Goal: Task Accomplishment & Management: Manage account settings

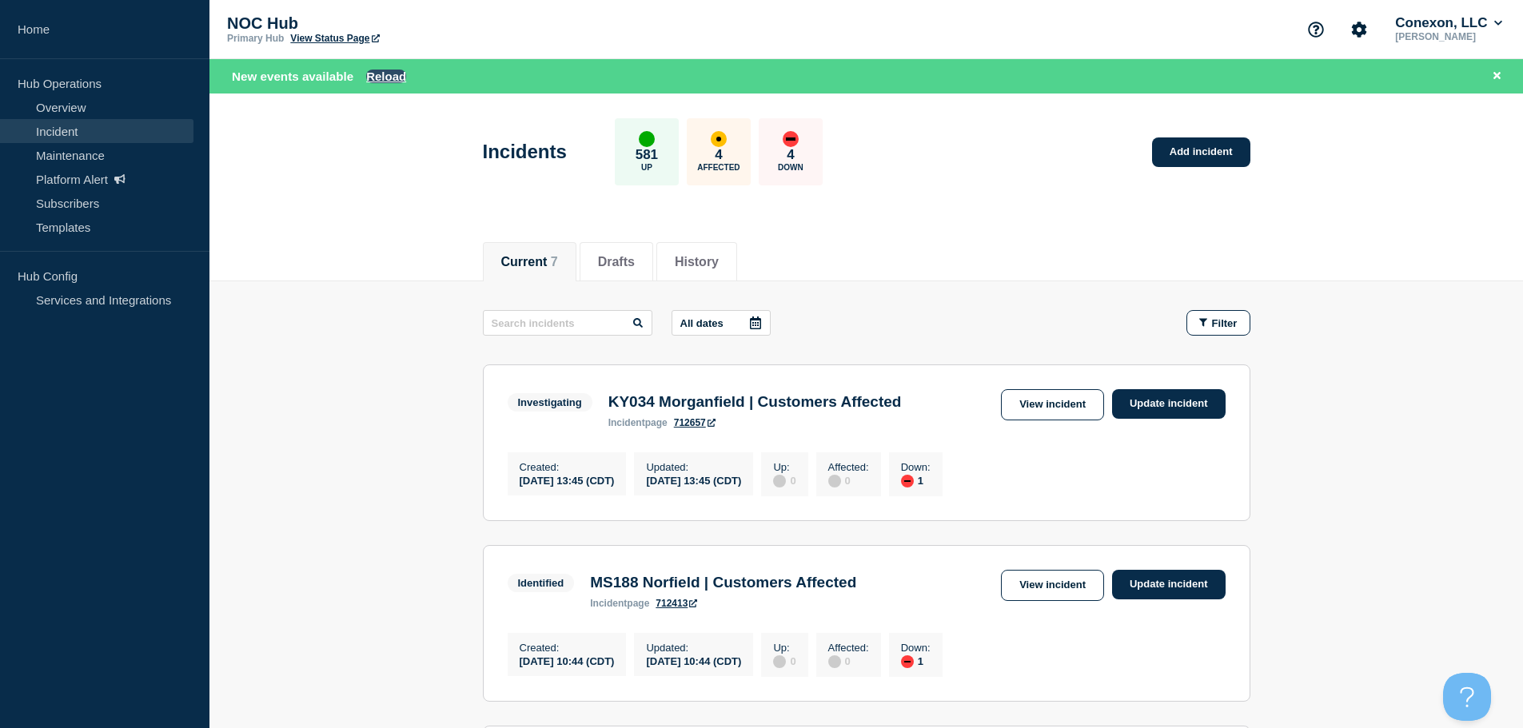
click at [392, 81] on button "Reload" at bounding box center [386, 77] width 40 height 14
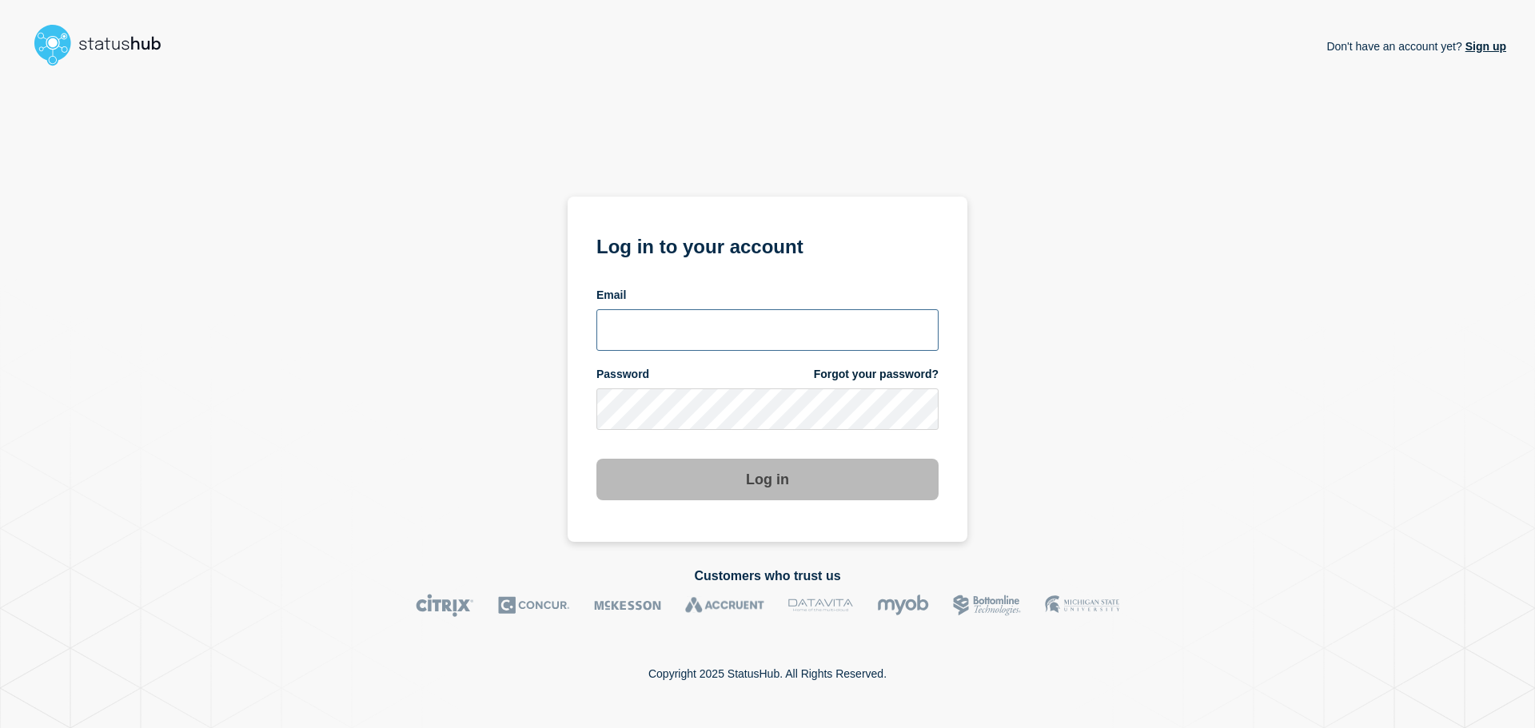
click at [735, 319] on input "email input" at bounding box center [767, 330] width 342 height 42
type input "[EMAIL_ADDRESS][PERSON_NAME][DOMAIN_NAME]"
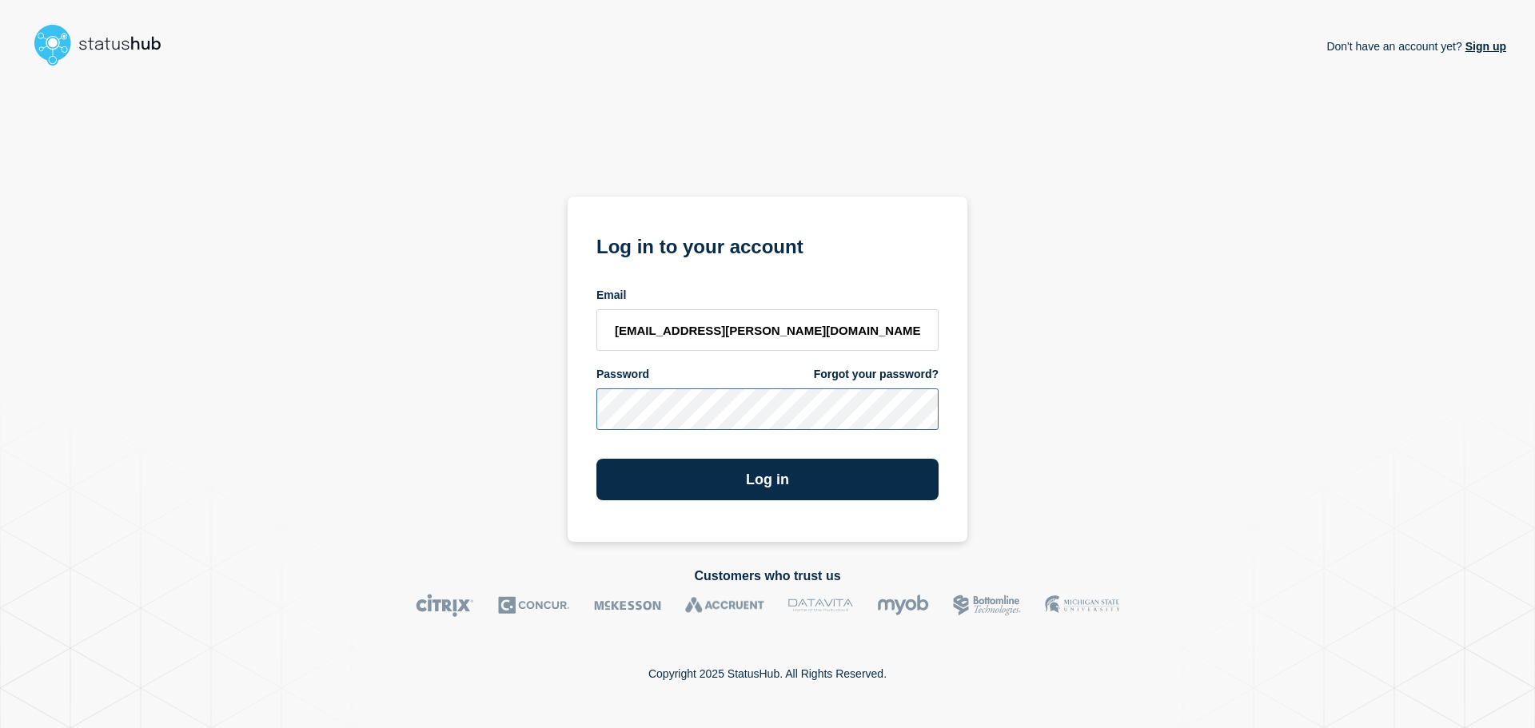
click at [596, 459] on button "Log in" at bounding box center [767, 480] width 342 height 42
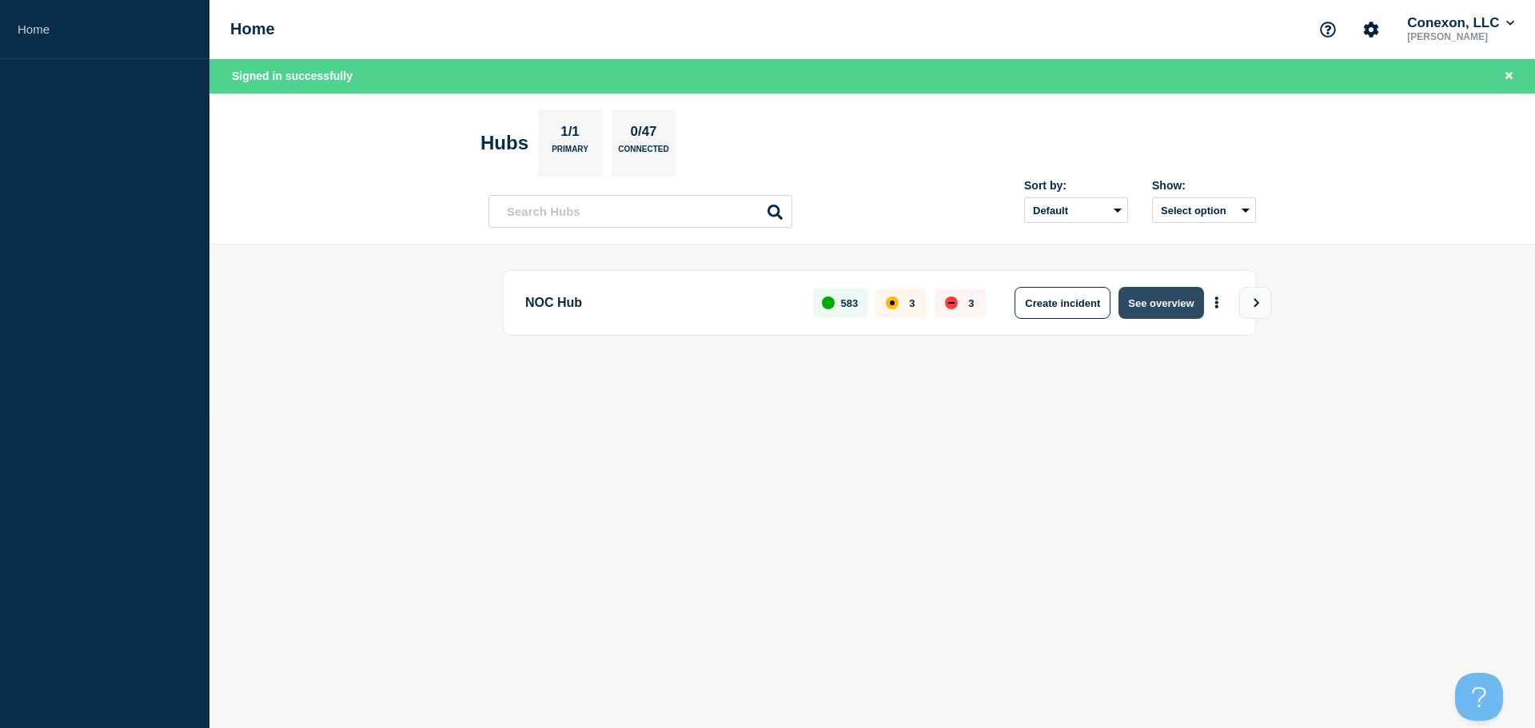
click at [1130, 310] on button "See overview" at bounding box center [1160, 303] width 85 height 32
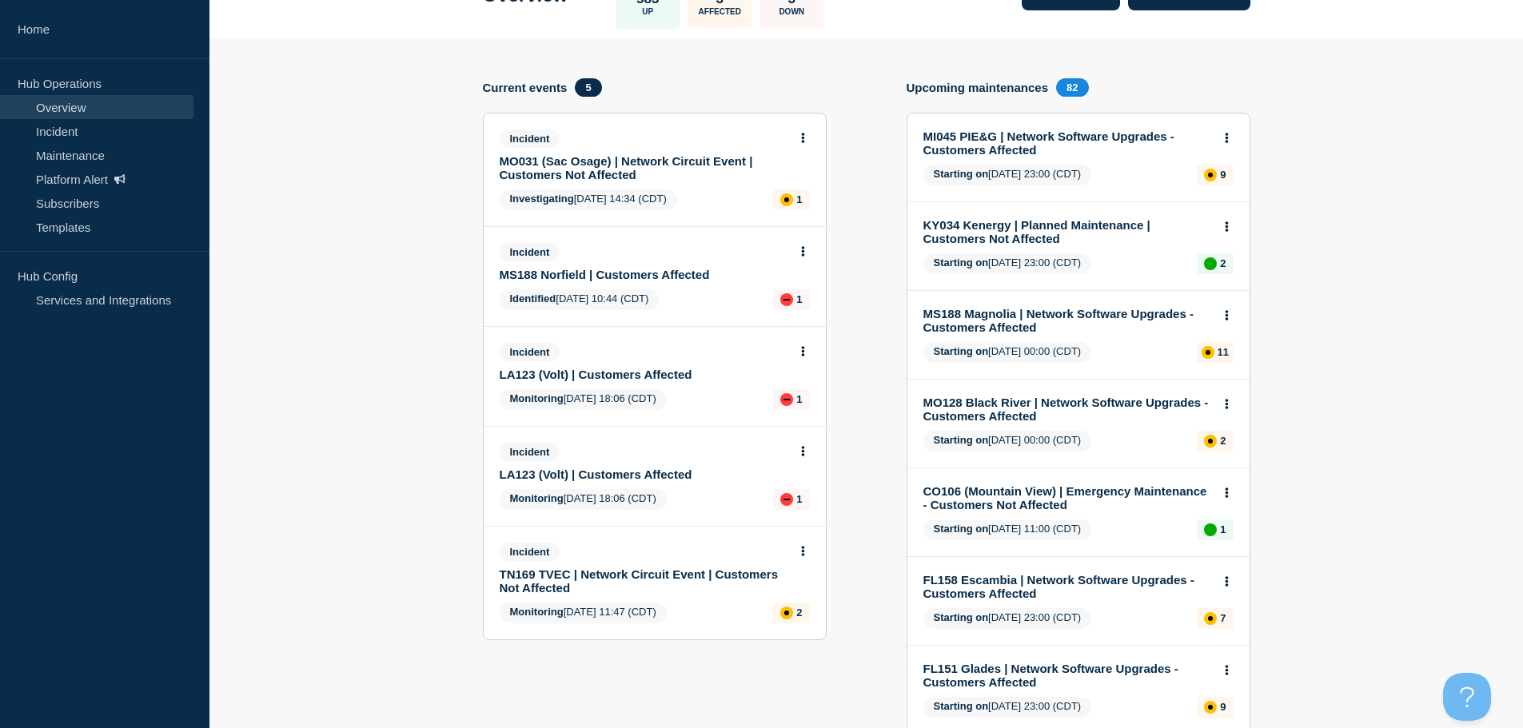
scroll to position [117, 0]
click at [629, 178] on link "MO031 (Sac Osage) | Network Circuit Event | Customers Not Affected" at bounding box center [644, 169] width 289 height 27
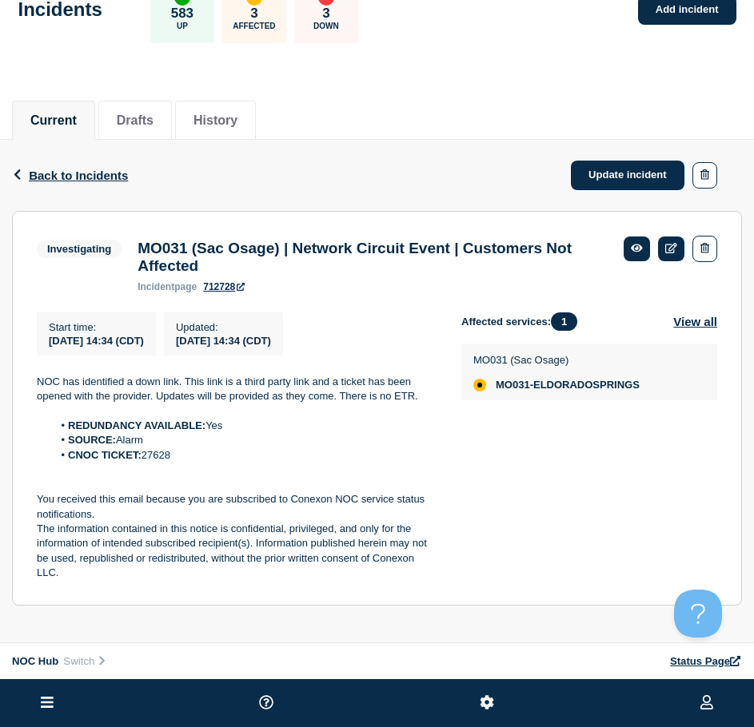
scroll to position [59, 0]
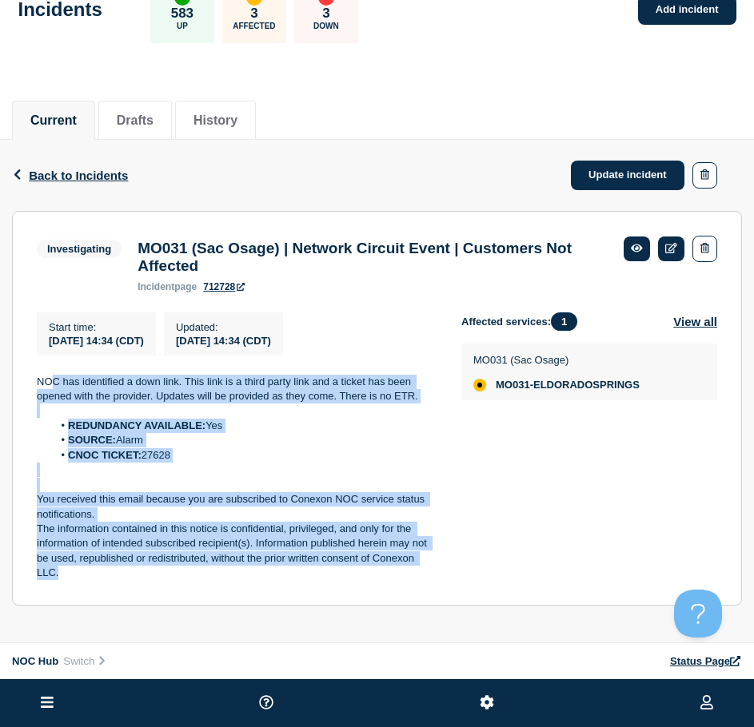
drag, startPoint x: 62, startPoint y: 568, endPoint x: 49, endPoint y: 376, distance: 192.3
click at [49, 376] on div "NOC has identified a down link. This link is a third party link and a ticket ha…" at bounding box center [236, 478] width 399 height 206
copy div "C has identified a down link. This link is a third party link and a ticket has …"
click at [617, 164] on link "Update incident" at bounding box center [628, 176] width 114 height 30
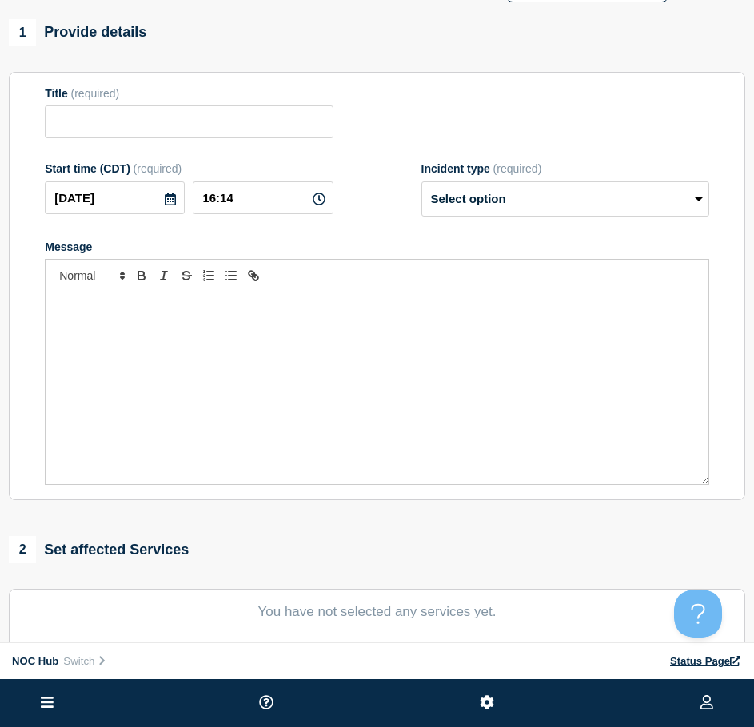
type input "MO031 (Sac Osage) | Network Circuit Event | Customers Not Affected"
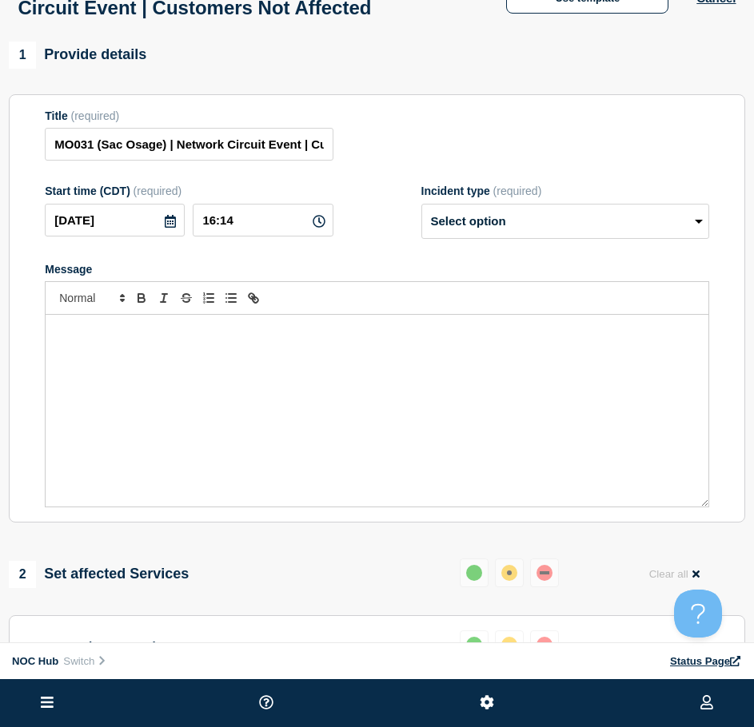
click at [185, 507] on div "Message" at bounding box center [377, 411] width 663 height 192
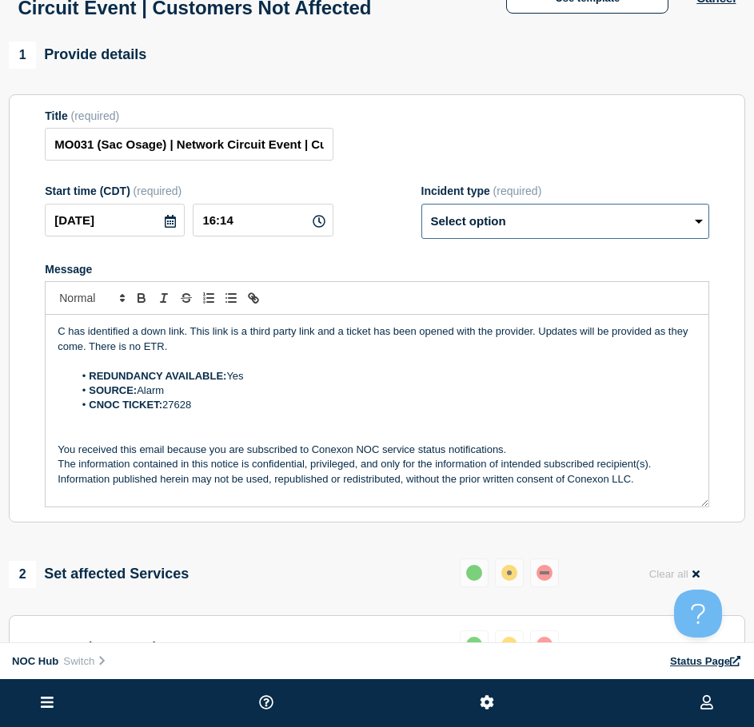
click at [532, 239] on select "Select option Investigating Identified Monitoring Resolved" at bounding box center [565, 221] width 288 height 35
drag, startPoint x: 461, startPoint y: 377, endPoint x: 429, endPoint y: 355, distance: 39.0
click at [461, 354] on p "C has identified a down link. This link is a third party link and a ticket has …" at bounding box center [377, 340] width 639 height 30
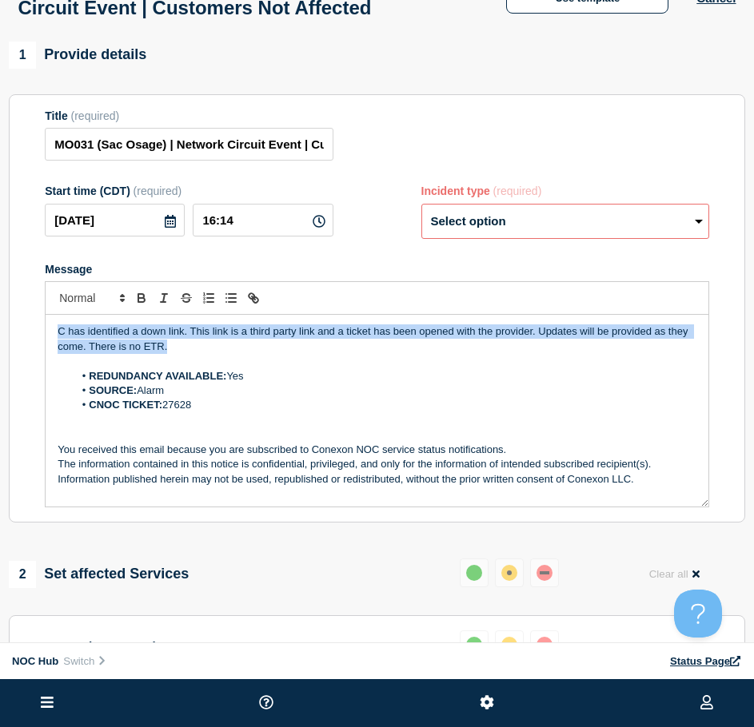
drag, startPoint x: 214, startPoint y: 380, endPoint x: -116, endPoint y: 370, distance: 330.3
click at [0, 370] on html "Home Hub Operations Overview Incident Maintenance Platform Alert Subscribers Te…" at bounding box center [377, 304] width 754 height 727
click at [465, 239] on select "Select option Investigating Identified Monitoring Resolved" at bounding box center [565, 221] width 288 height 35
select select "resolved"
click at [421, 237] on select "Select option Investigating Identified Monitoring Resolved" at bounding box center [565, 221] width 288 height 35
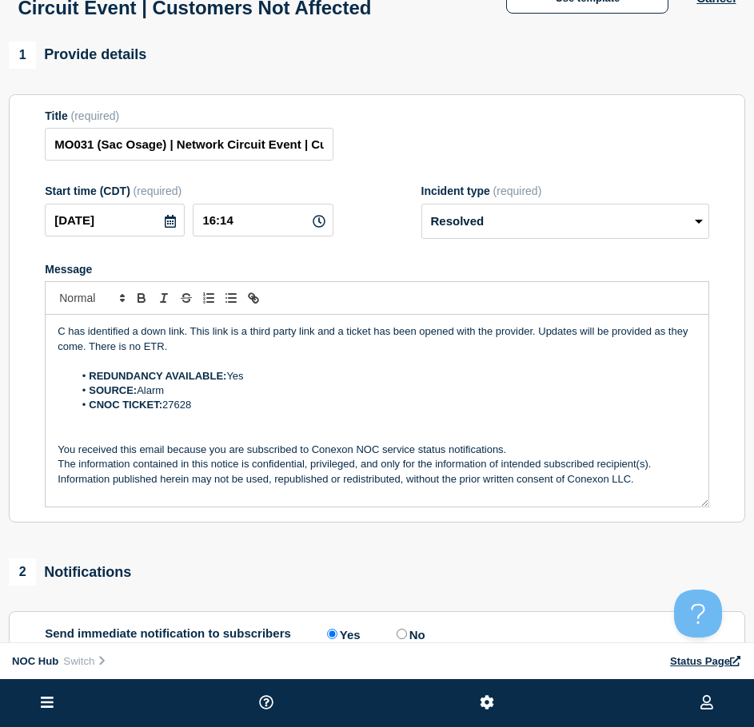
click at [202, 368] on p "Message" at bounding box center [377, 361] width 639 height 14
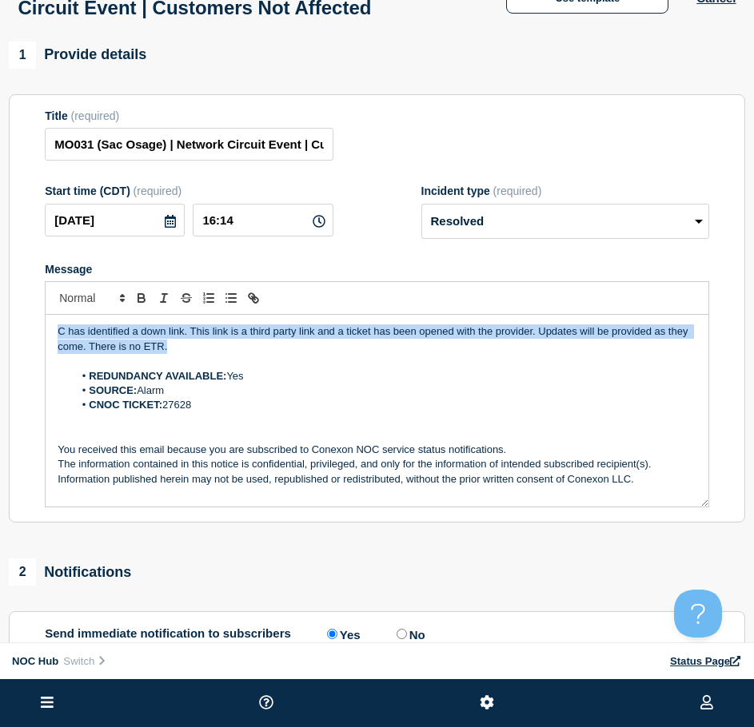
drag, startPoint x: 199, startPoint y: 388, endPoint x: -143, endPoint y: 352, distance: 344.0
click at [0, 352] on html "Home Hub Operations Overview Incident Maintenance Platform Alert Subscribers Te…" at bounding box center [377, 304] width 754 height 727
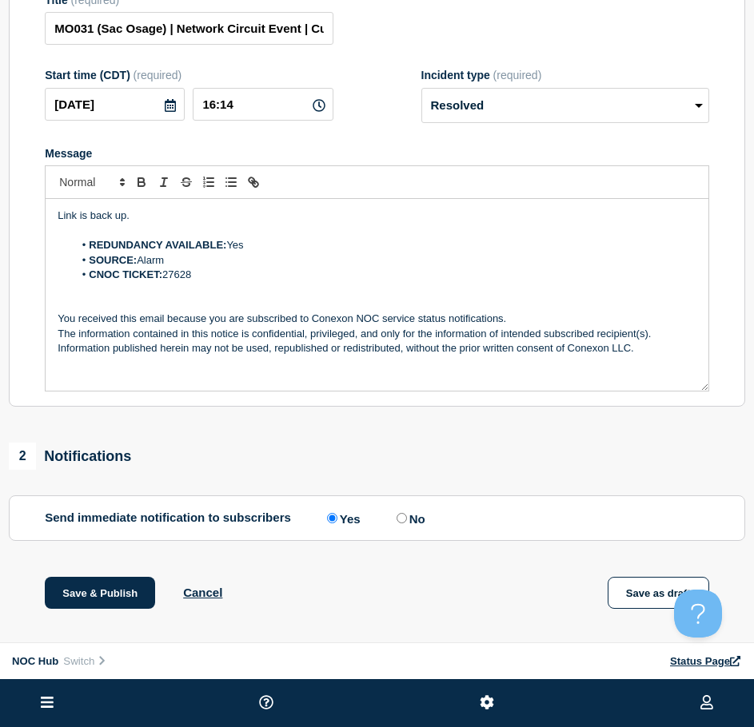
scroll to position [299, 0]
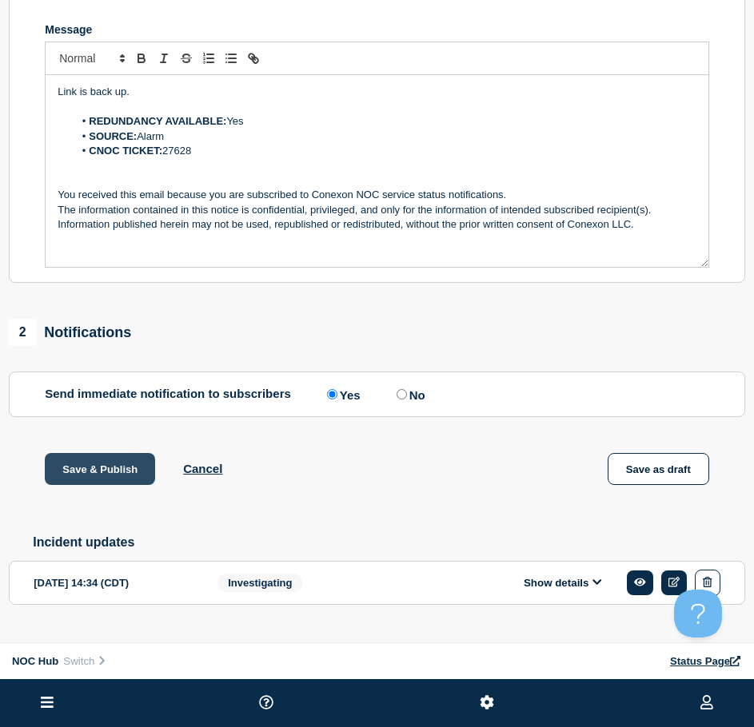
click at [106, 485] on button "Save & Publish" at bounding box center [100, 469] width 110 height 32
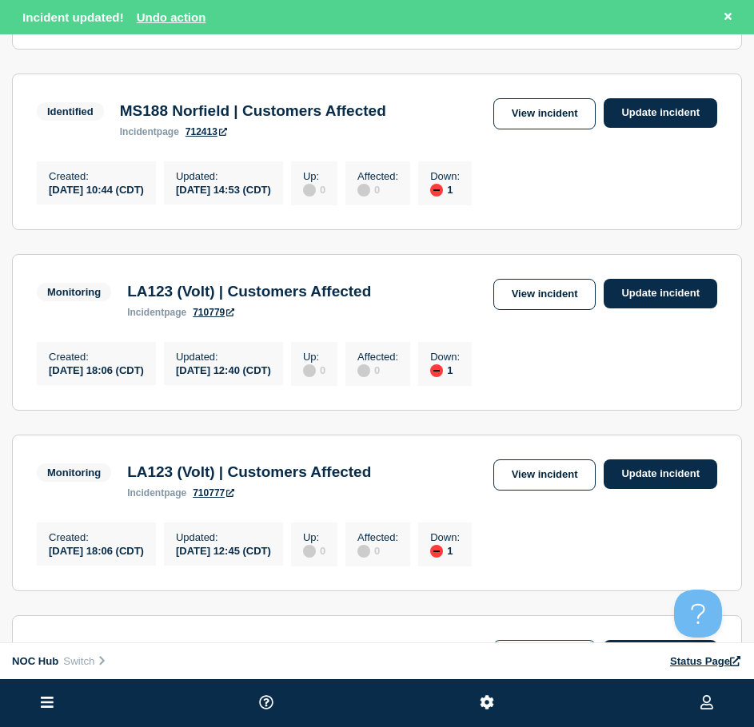
scroll to position [480, 0]
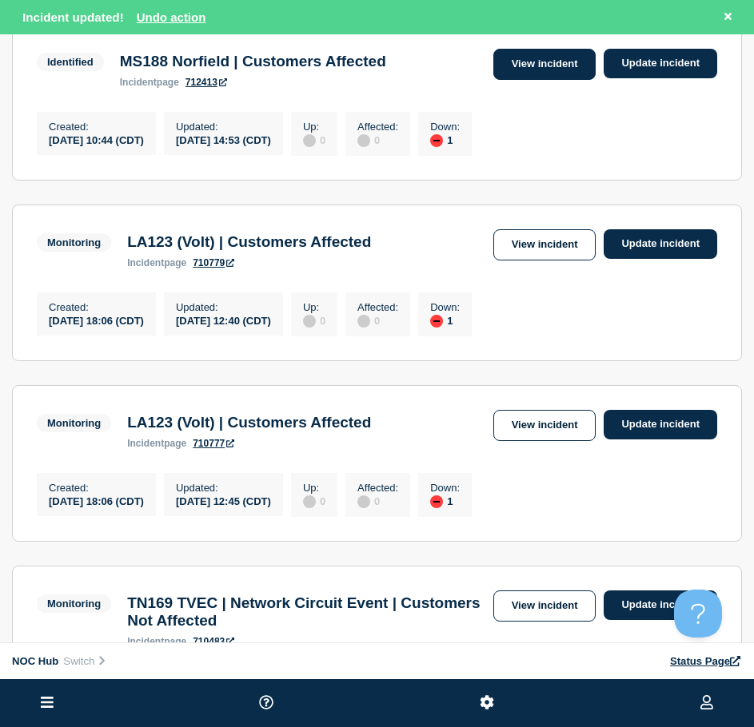
click at [525, 80] on link "View incident" at bounding box center [544, 64] width 103 height 31
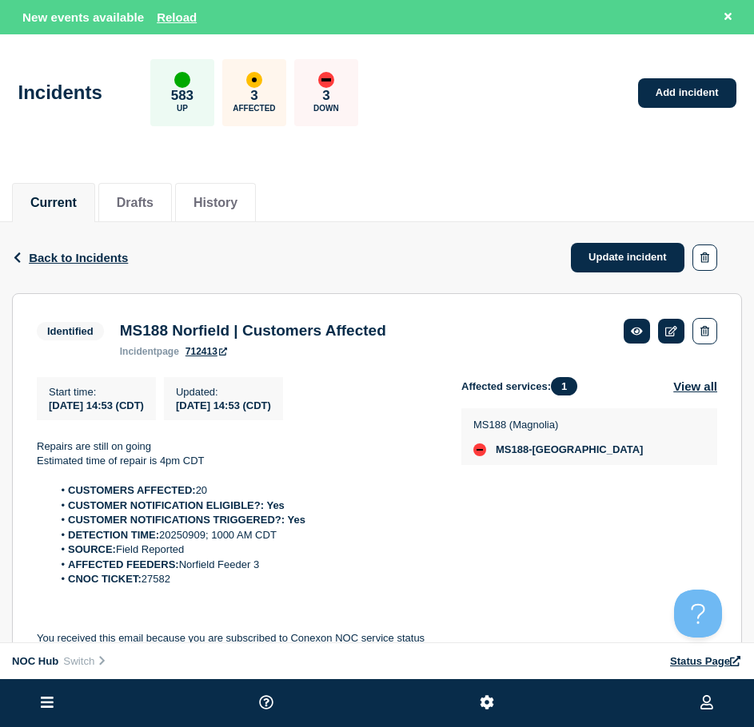
scroll to position [160, 0]
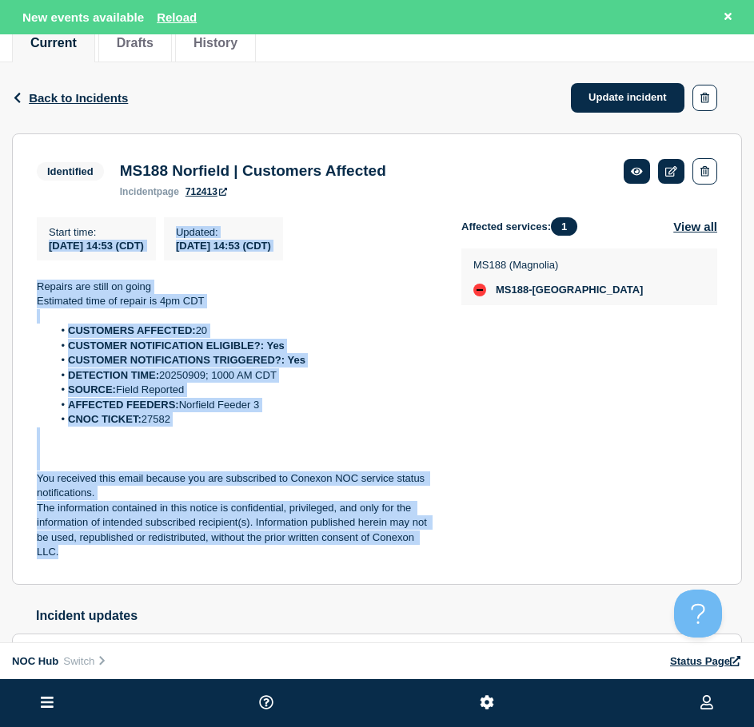
drag, startPoint x: 146, startPoint y: 568, endPoint x: 0, endPoint y: 267, distance: 334.2
click at [30, 257] on section "Identified MS188 Norfield | Customers Affected incident page 712413 Start time …" at bounding box center [377, 359] width 730 height 452
copy div "2025-09-09 14:53 (CDT) Updated : 2025-09-09 14:53 (CDT) Repairs are still on go…"
click at [597, 86] on link "Update incident" at bounding box center [628, 98] width 114 height 30
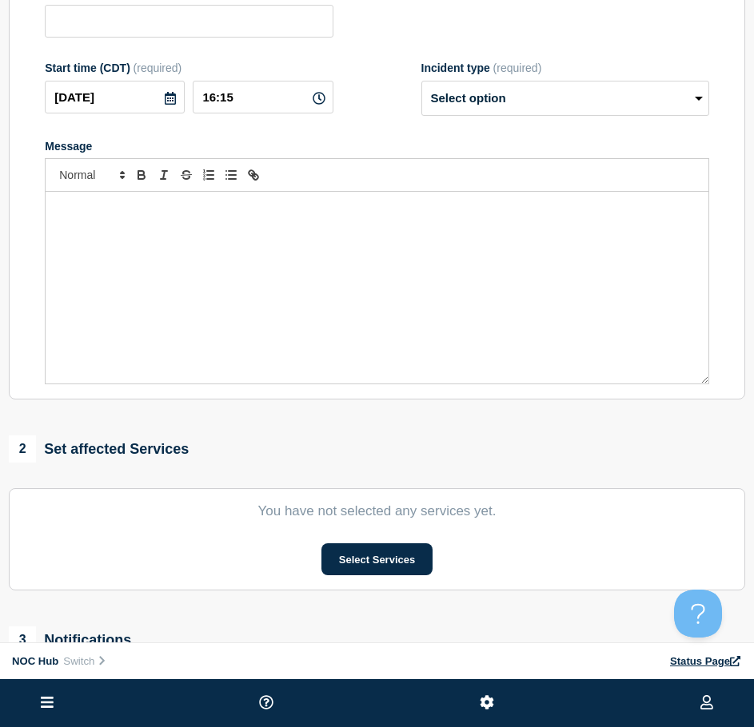
drag, startPoint x: 309, startPoint y: 444, endPoint x: 315, endPoint y: 415, distance: 30.3
click at [313, 423] on div "1 Provide details Title (required) Start time (CDT) (required) 2025-09-09 16:15…" at bounding box center [377, 366] width 754 height 897
type input "MS188 Norfield | Customers Affected"
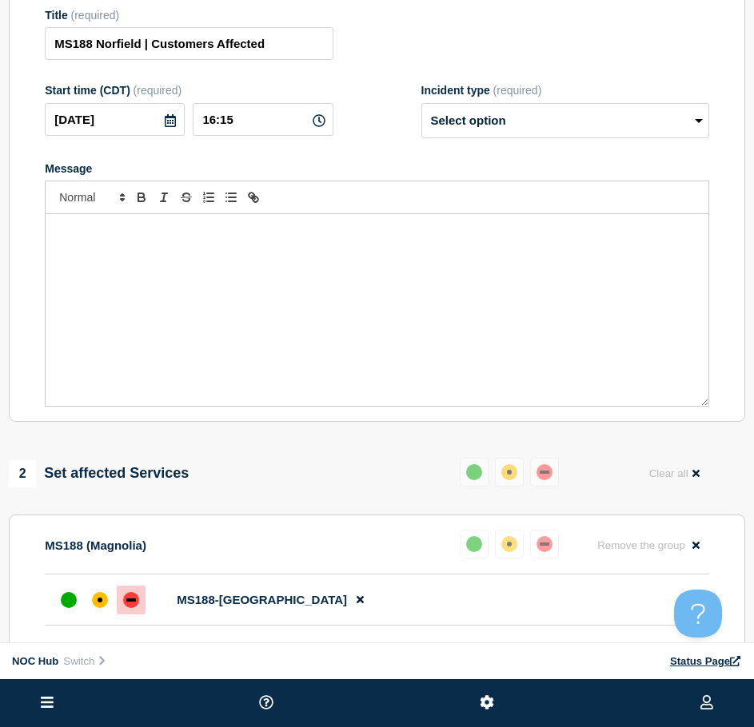
click at [313, 336] on div "Message" at bounding box center [377, 310] width 663 height 192
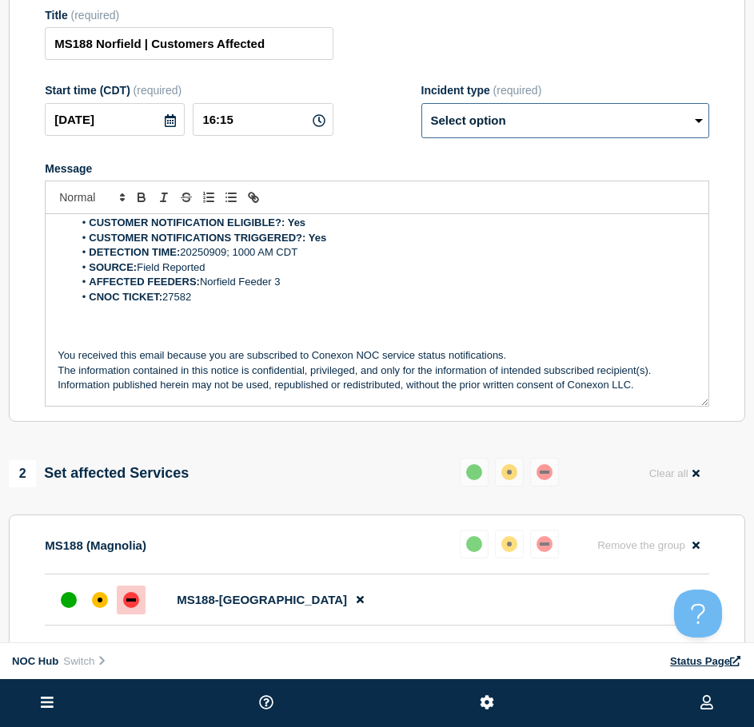
click at [461, 133] on select "Select option Investigating Identified Monitoring Resolved" at bounding box center [565, 120] width 288 height 35
select select "resolved"
click at [421, 110] on select "Select option Investigating Identified Monitoring Resolved" at bounding box center [565, 120] width 288 height 35
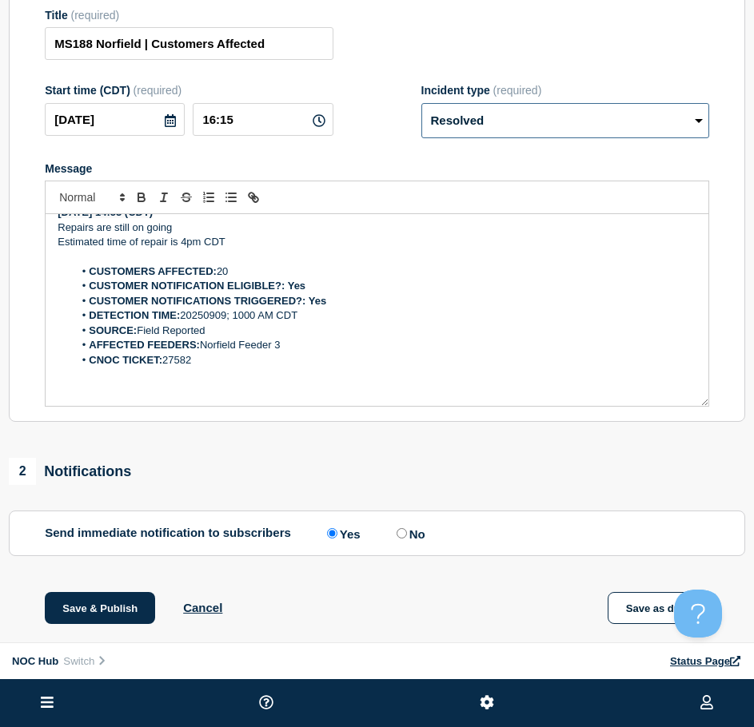
scroll to position [0, 0]
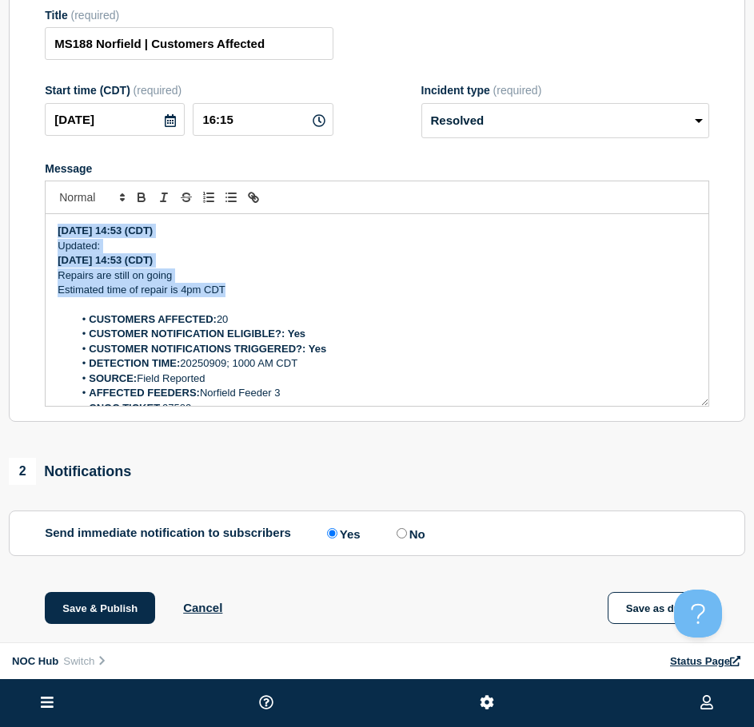
drag, startPoint x: 241, startPoint y: 295, endPoint x: 22, endPoint y: 194, distance: 241.1
click at [22, 194] on section "Title (required) MS188 Norfield | Customers Affected Start time (CDT) (required…" at bounding box center [377, 208] width 736 height 429
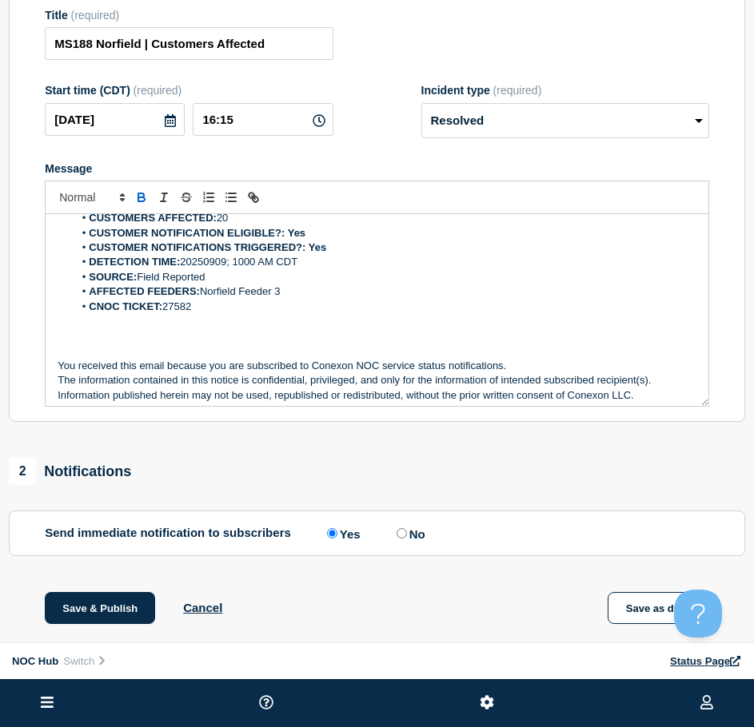
scroll to position [63, 0]
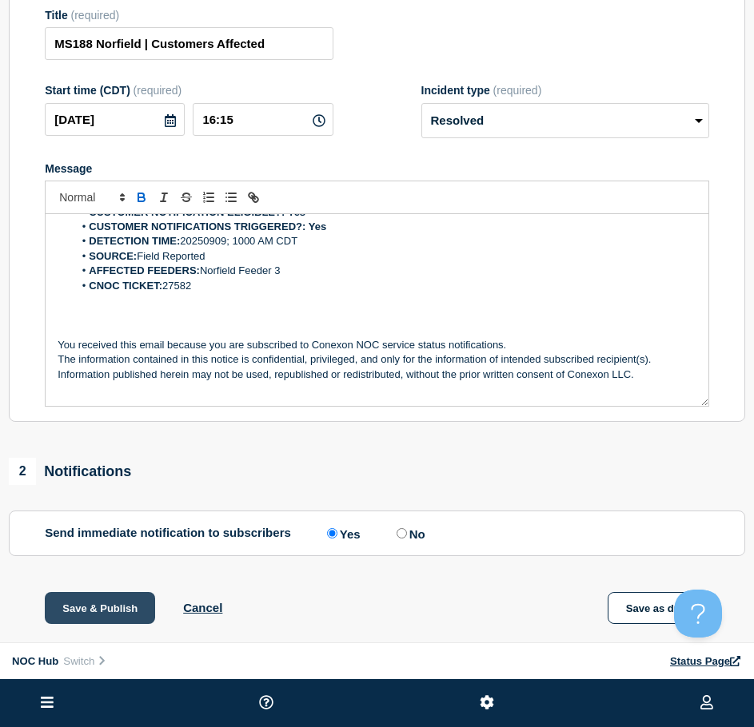
click at [73, 620] on button "Save & Publish" at bounding box center [100, 608] width 110 height 32
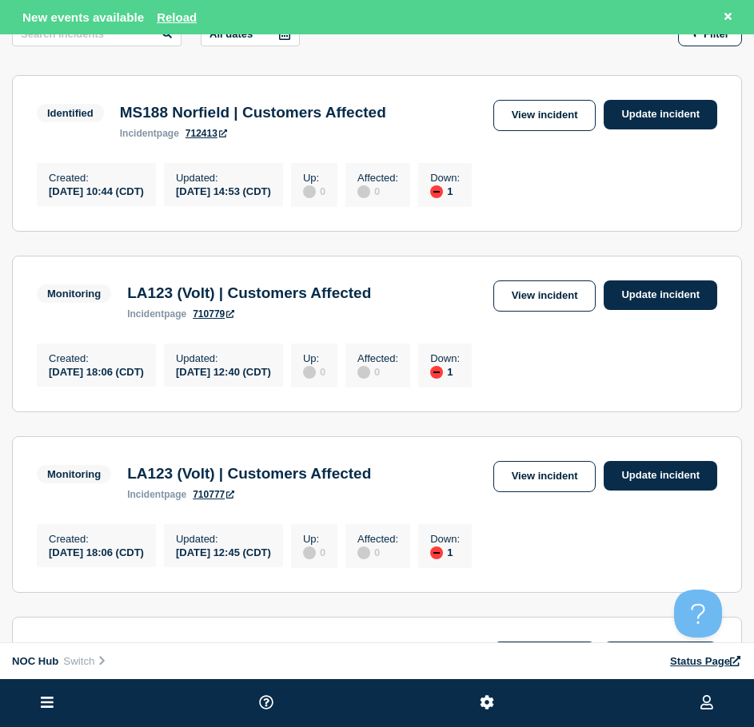
scroll to position [80, 0]
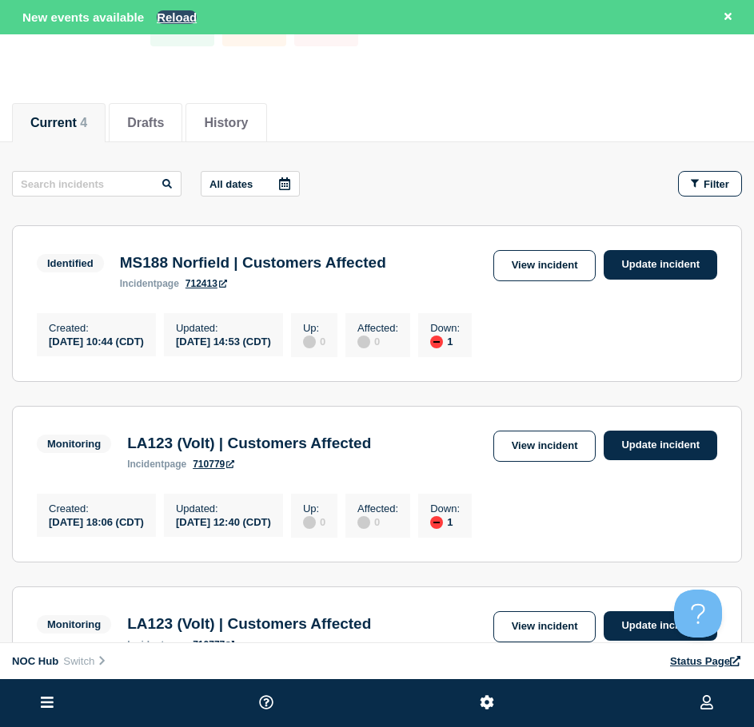
click at [181, 17] on button "Reload" at bounding box center [177, 17] width 40 height 14
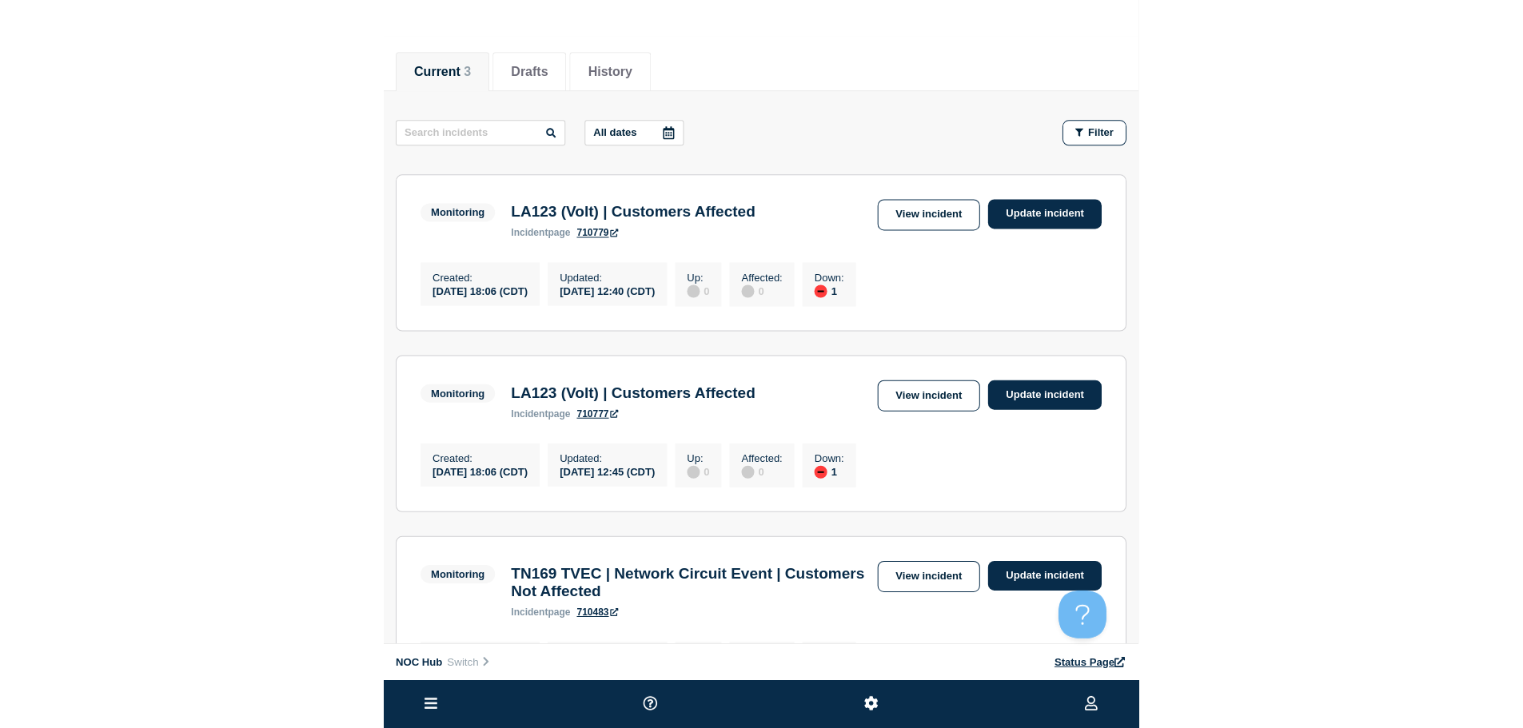
scroll to position [286, 0]
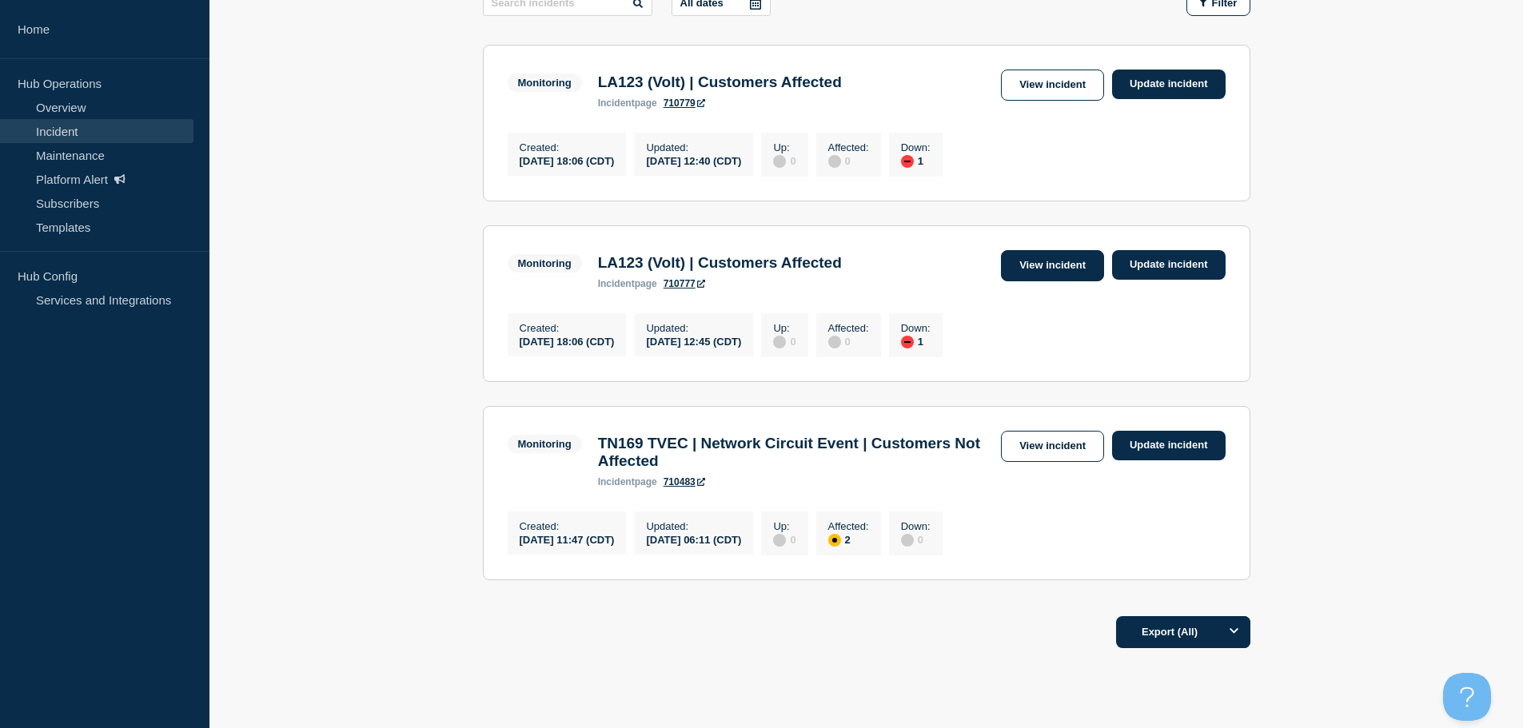
click at [1062, 275] on link "View incident" at bounding box center [1052, 265] width 103 height 31
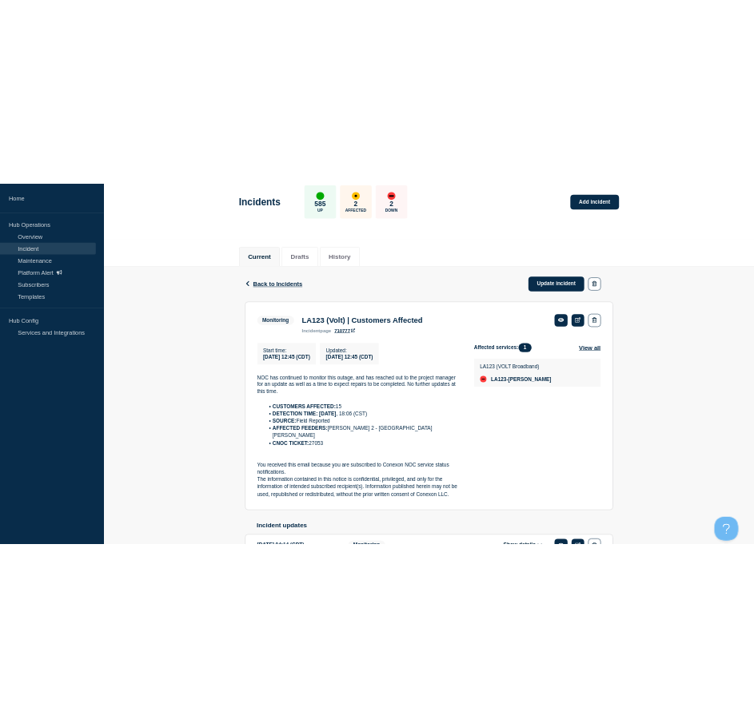
scroll to position [160, 0]
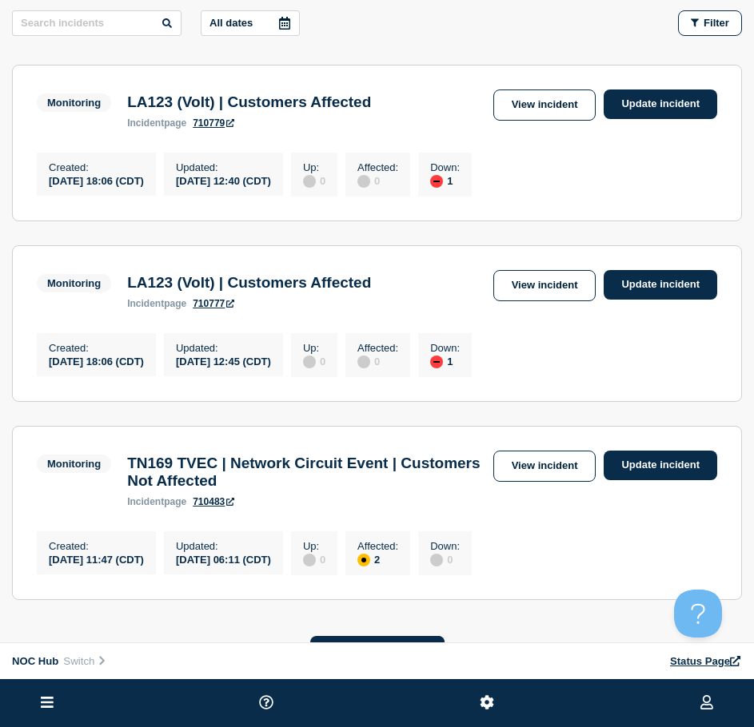
scroll to position [240, 0]
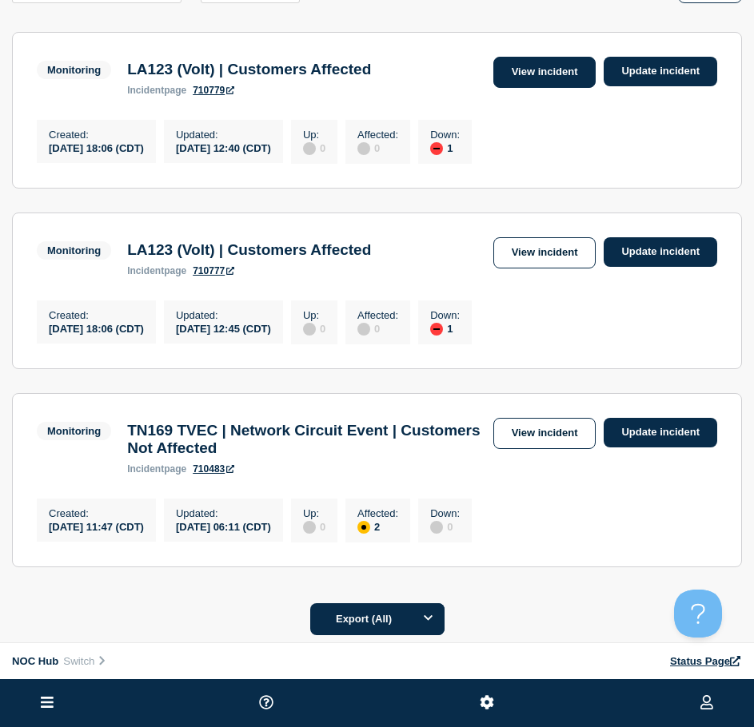
click at [534, 66] on link "View incident" at bounding box center [544, 72] width 103 height 31
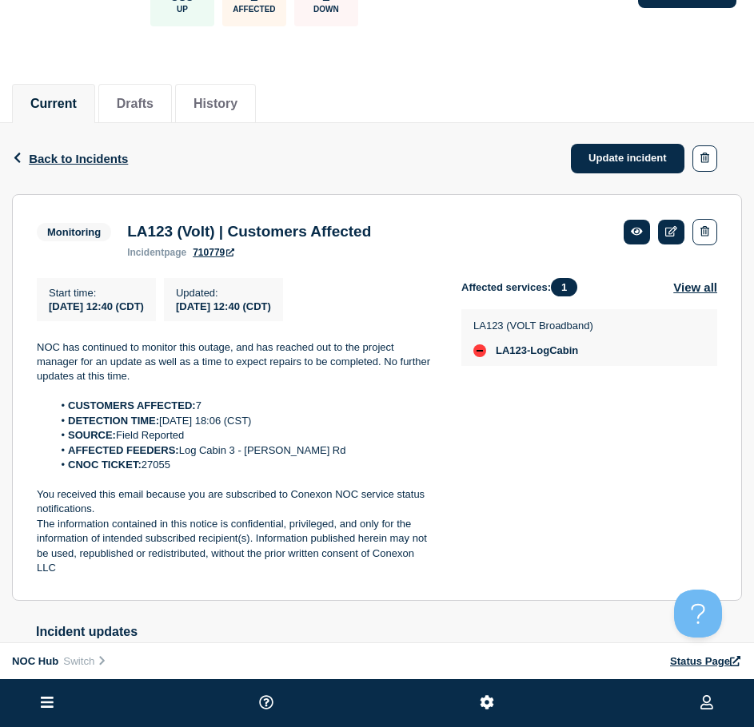
scroll to position [160, 0]
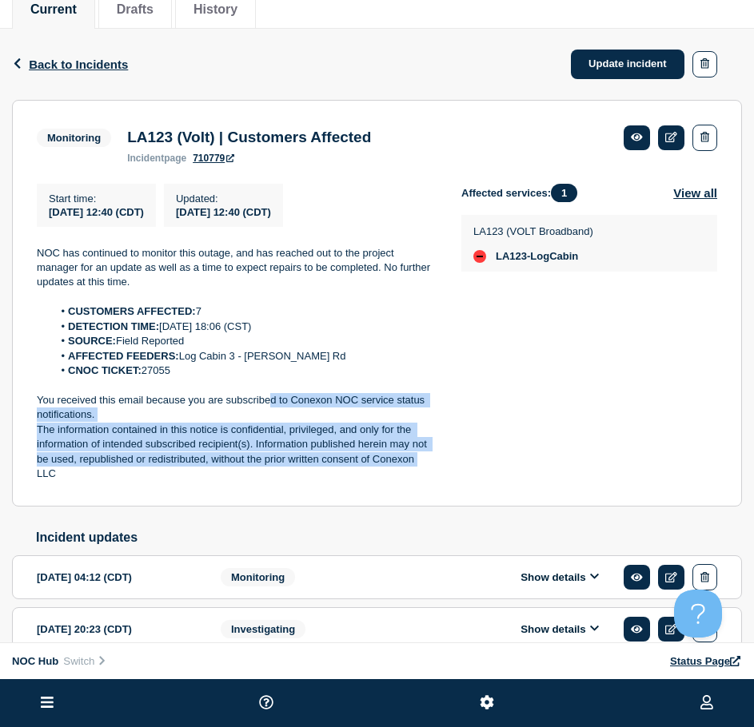
drag, startPoint x: 432, startPoint y: 468, endPoint x: 269, endPoint y: 408, distance: 174.0
click at [269, 408] on div "NOC has continued to monitor this outage, and has reached out to the project ma…" at bounding box center [236, 364] width 399 height 236
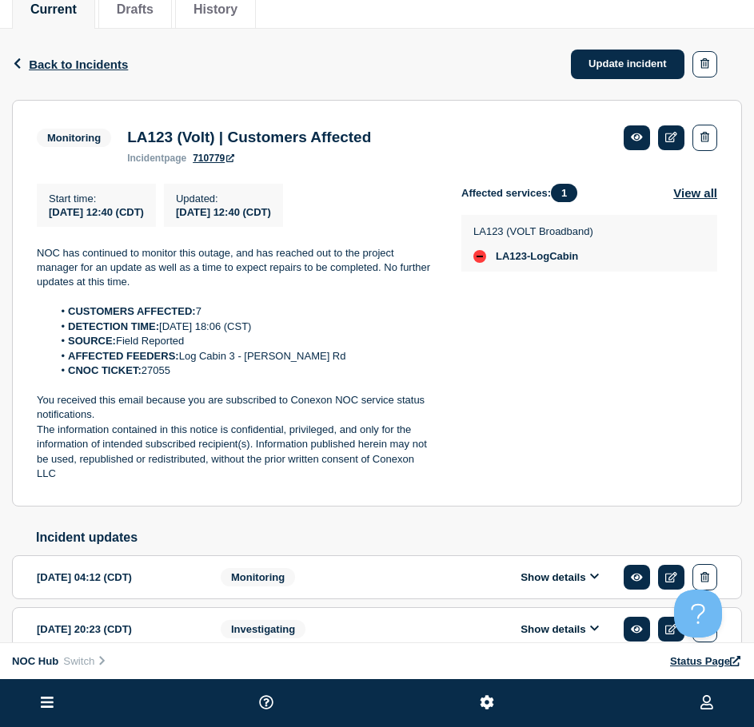
click at [110, 480] on p "The information contained in this notice is confidential, privileged, and only …" at bounding box center [236, 452] width 399 height 59
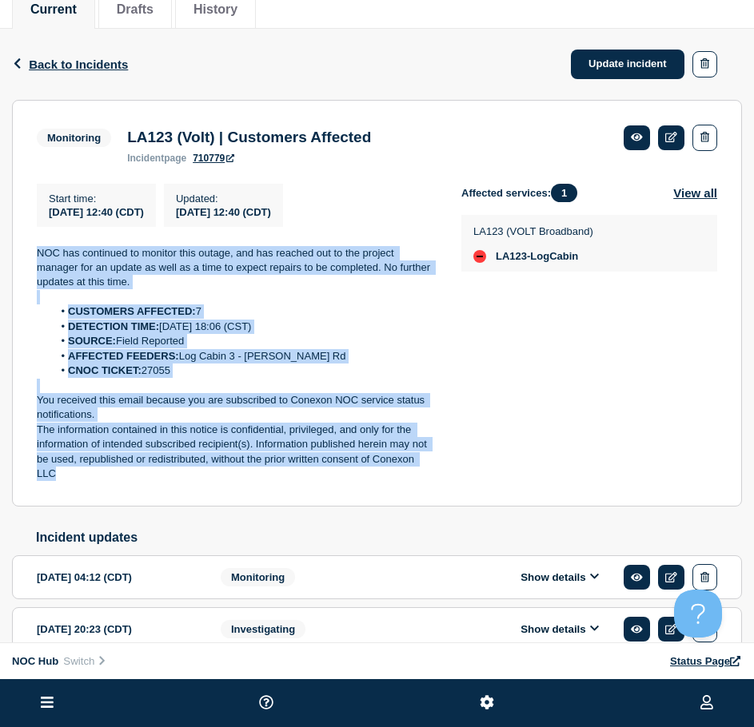
drag, startPoint x: 109, startPoint y: 480, endPoint x: 29, endPoint y: 241, distance: 252.0
click at [29, 241] on section "Monitoring LA123 (Volt) | Customers Affected incident page 710779 Start time : …" at bounding box center [377, 303] width 730 height 407
copy div "NOC has continued to monitor this outage, and has reached out to the project ma…"
click at [630, 60] on link "Update incident" at bounding box center [628, 65] width 114 height 30
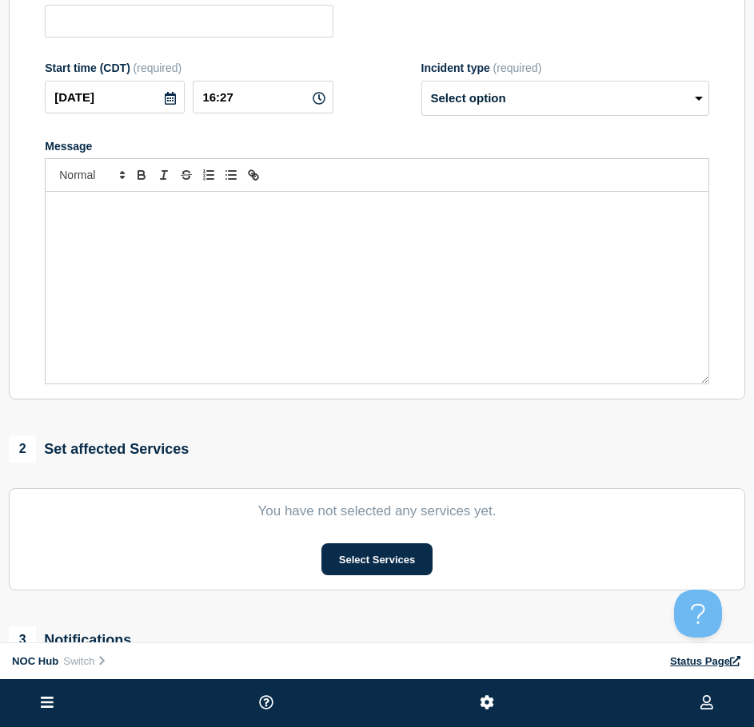
click at [273, 286] on div "Message" at bounding box center [377, 288] width 663 height 192
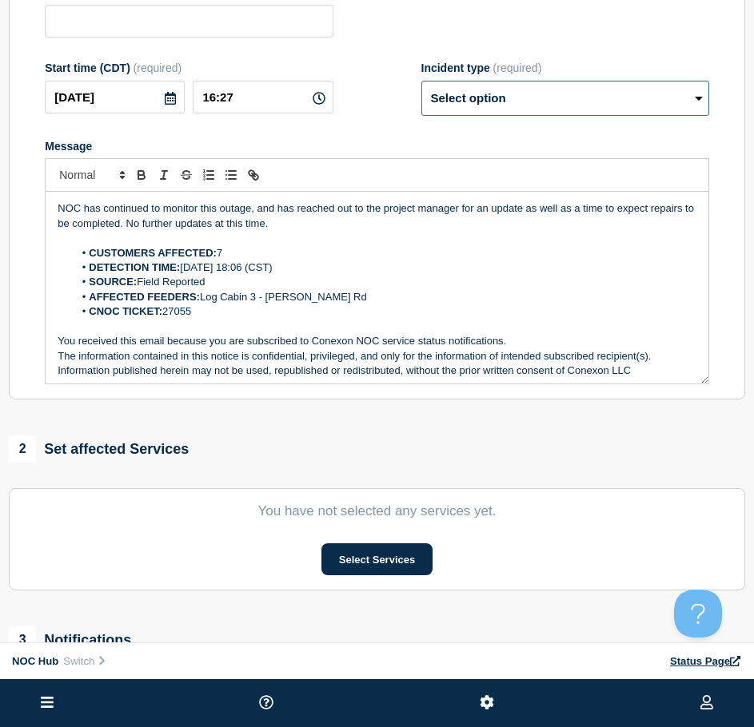
drag, startPoint x: 552, startPoint y: 94, endPoint x: 535, endPoint y: 104, distance: 20.4
click at [552, 94] on select "Select option Investigating Identified Monitoring Resolved" at bounding box center [565, 98] width 288 height 35
type input "LA123 (Volt) | Customers Affected"
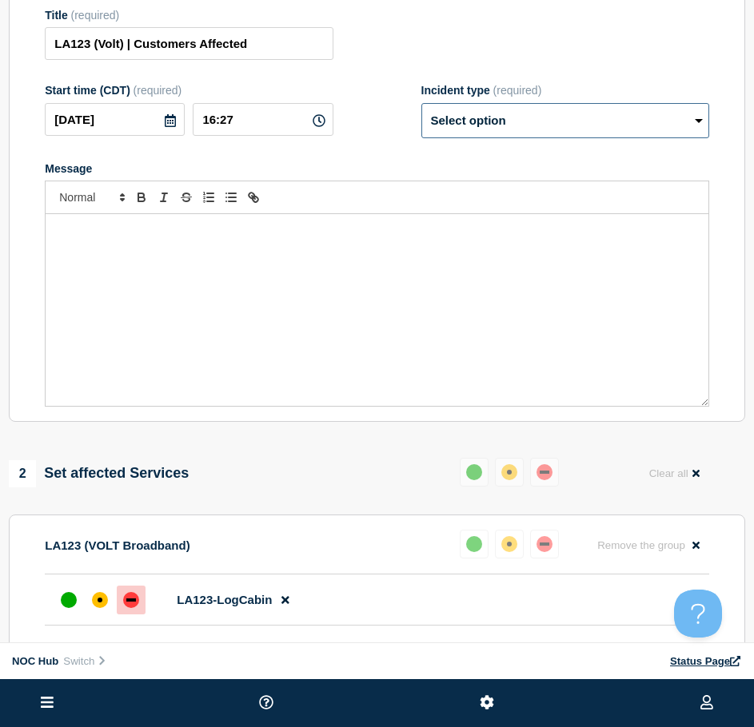
scroll to position [186, 0]
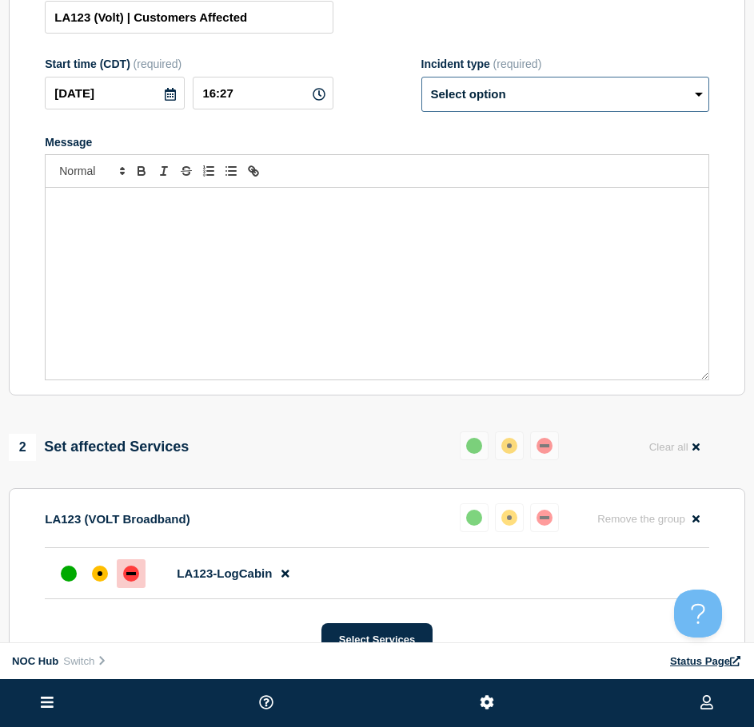
select select "monitoring"
click at [421, 84] on select "Select option Investigating Identified Monitoring Resolved" at bounding box center [565, 94] width 288 height 35
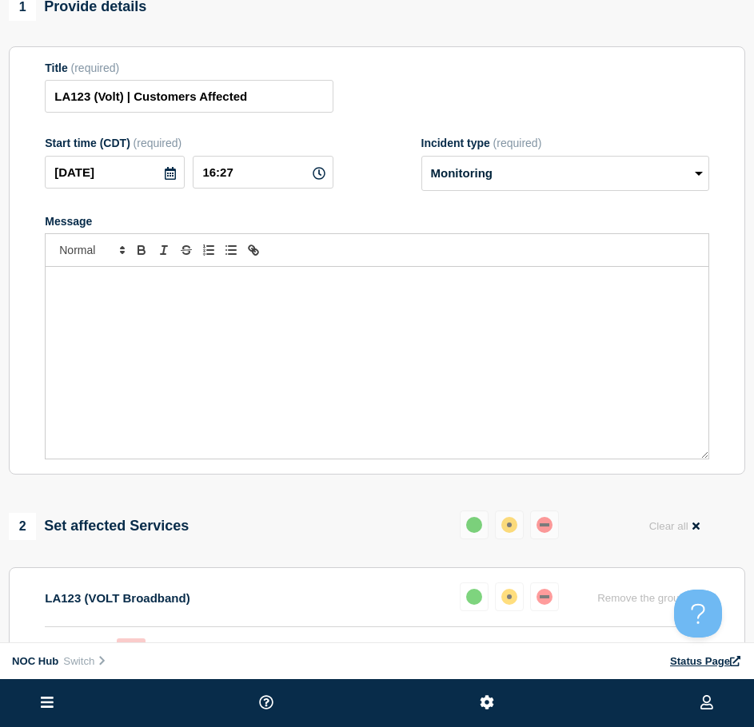
scroll to position [106, 0]
click at [169, 280] on div "Message" at bounding box center [377, 364] width 663 height 192
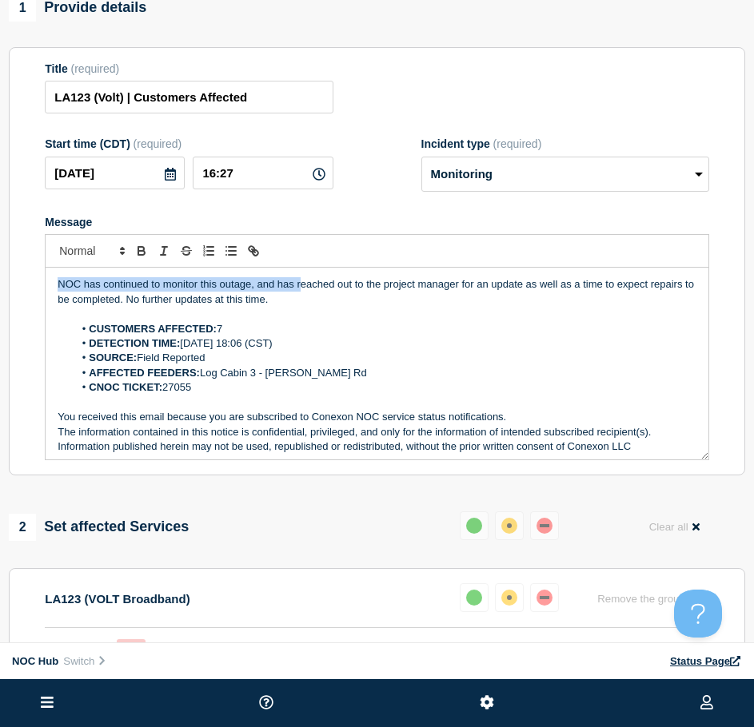
drag, startPoint x: 161, startPoint y: 305, endPoint x: 289, endPoint y: 300, distance: 128.0
click at [58, 287] on p "NOC has continued to monitor this outage, and has reached out to the project ma…" at bounding box center [377, 292] width 639 height 30
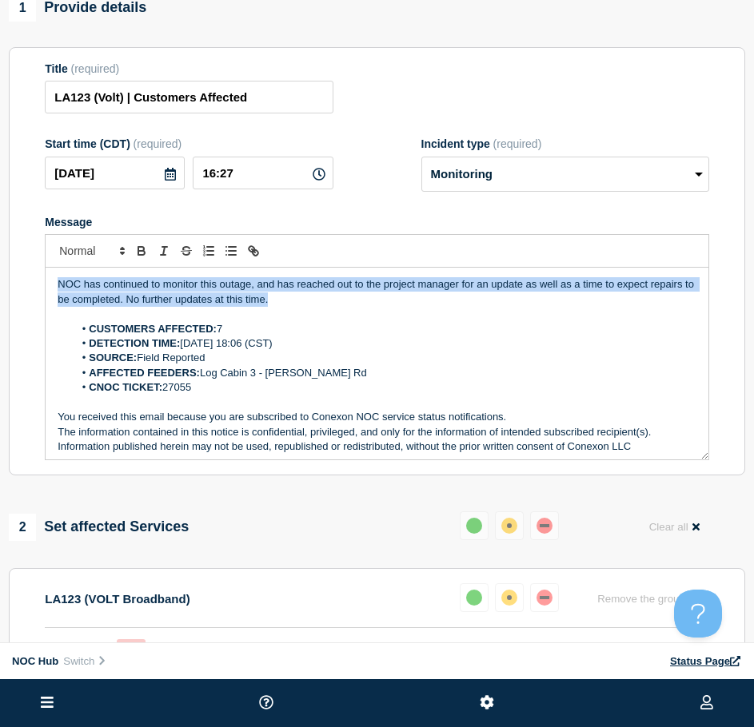
drag, startPoint x: 309, startPoint y: 305, endPoint x: 22, endPoint y: 269, distance: 288.5
click at [22, 269] on section "Title (required) LA123 (Volt) | Customers Affected Start time (CDT) (required) …" at bounding box center [377, 261] width 736 height 429
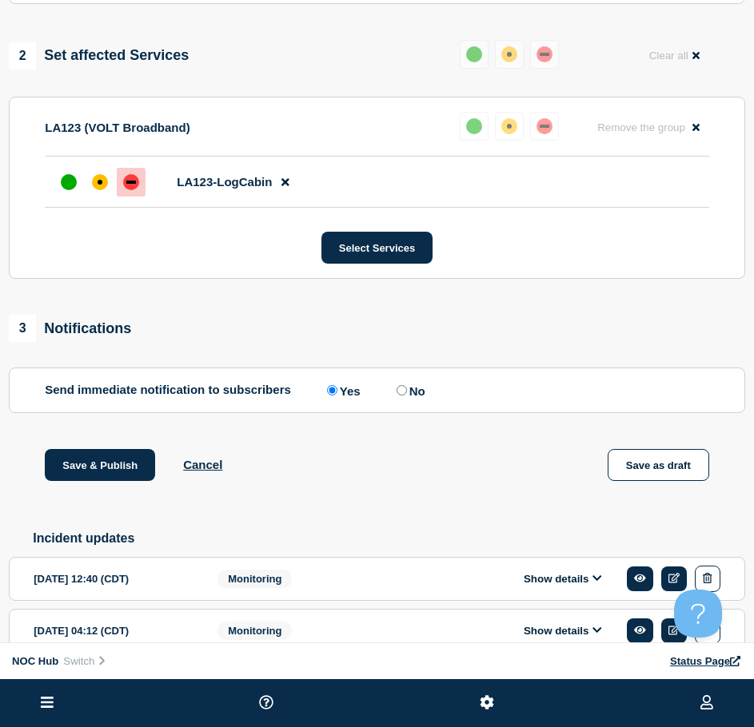
scroll to position [586, 0]
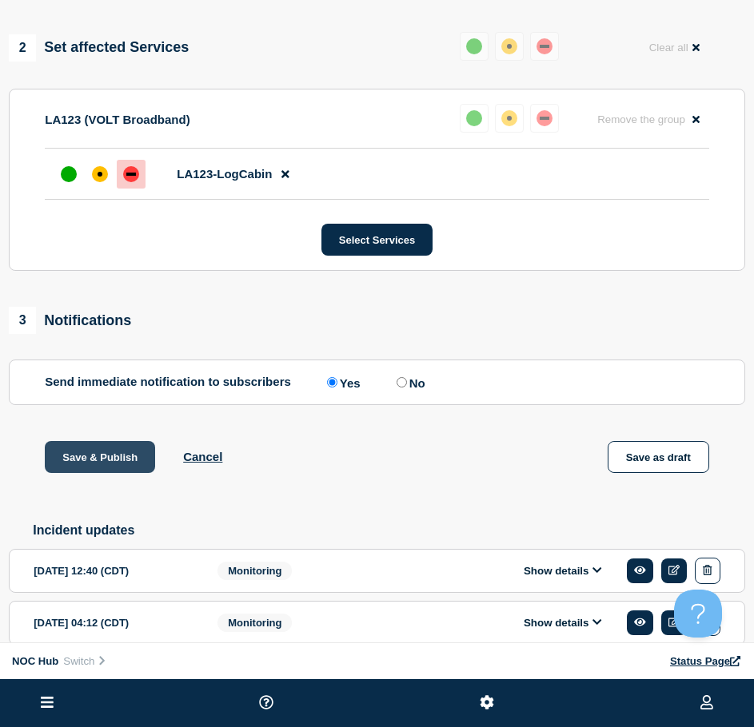
click at [91, 465] on button "Save & Publish" at bounding box center [100, 457] width 110 height 32
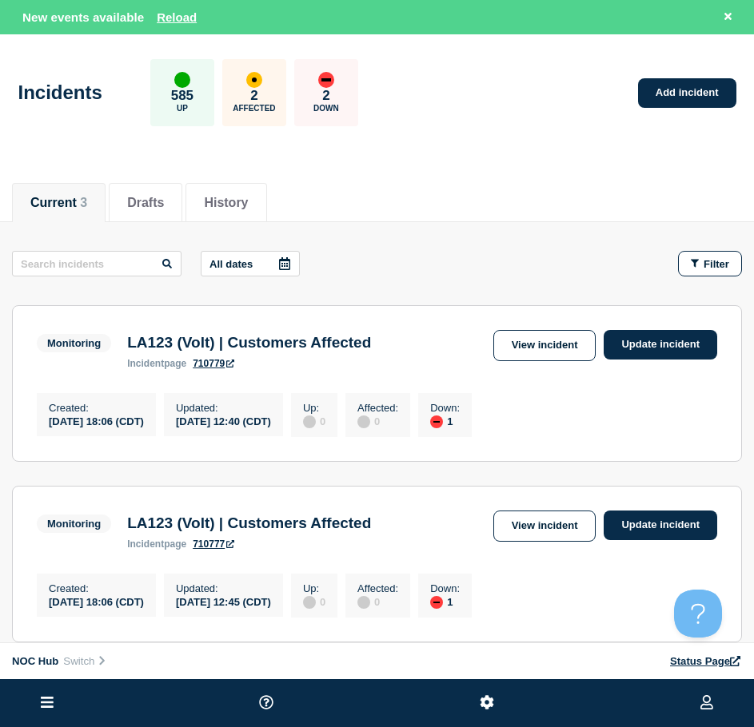
scroll to position [80, 0]
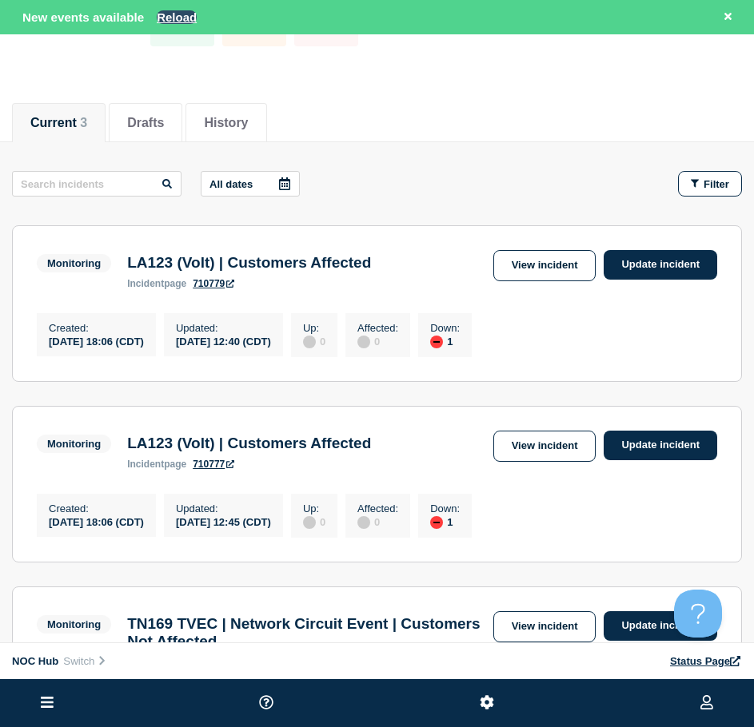
click at [187, 18] on button "Reload" at bounding box center [177, 17] width 40 height 14
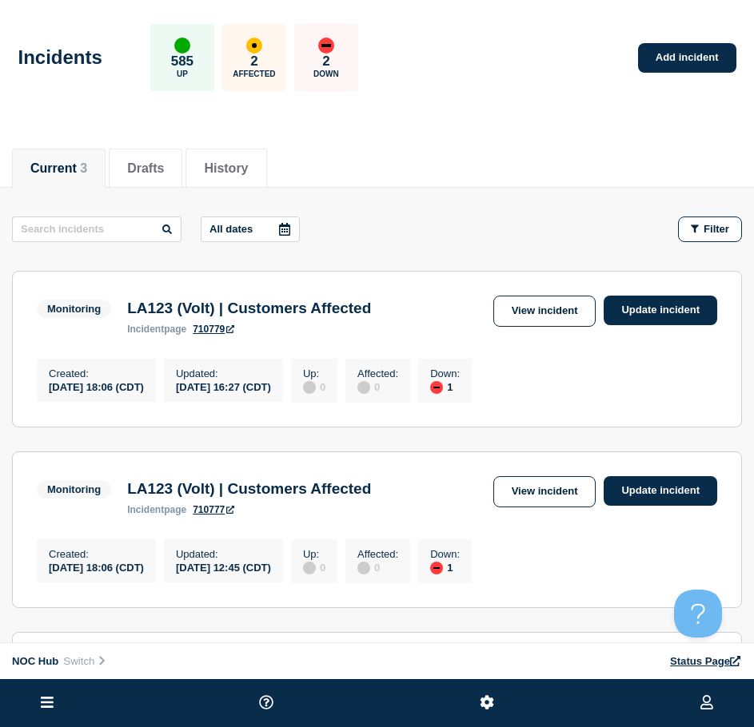
scroll to position [0, 0]
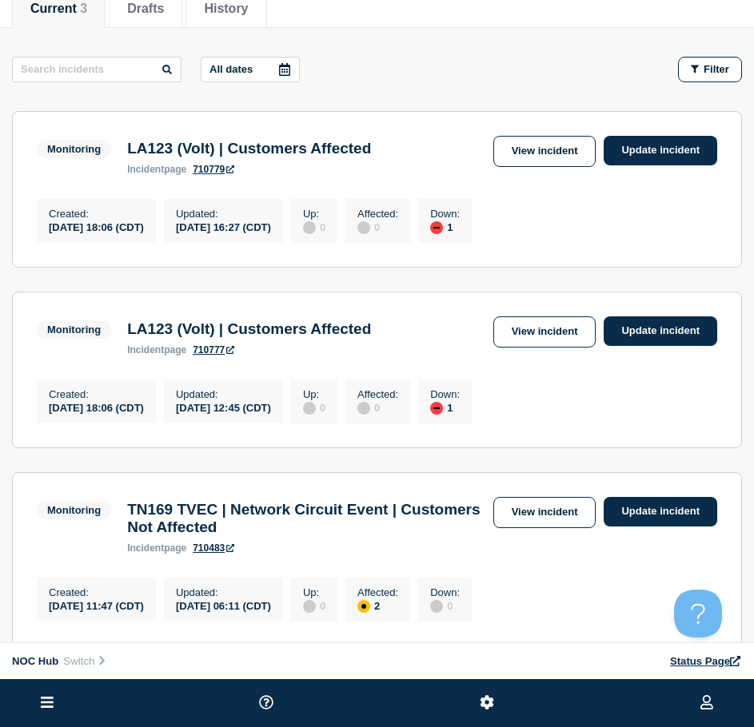
scroll to position [160, 0]
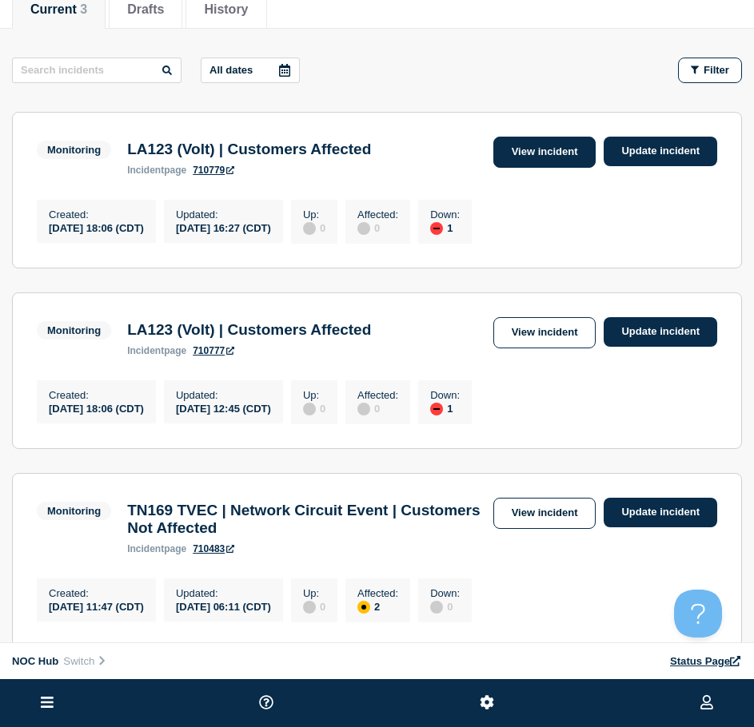
click at [518, 164] on link "View incident" at bounding box center [544, 152] width 103 height 31
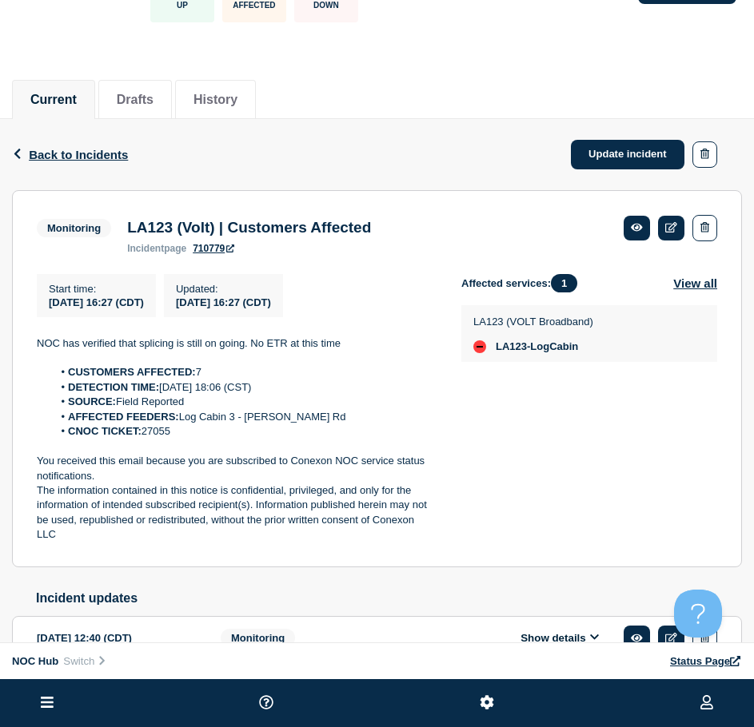
scroll to position [160, 0]
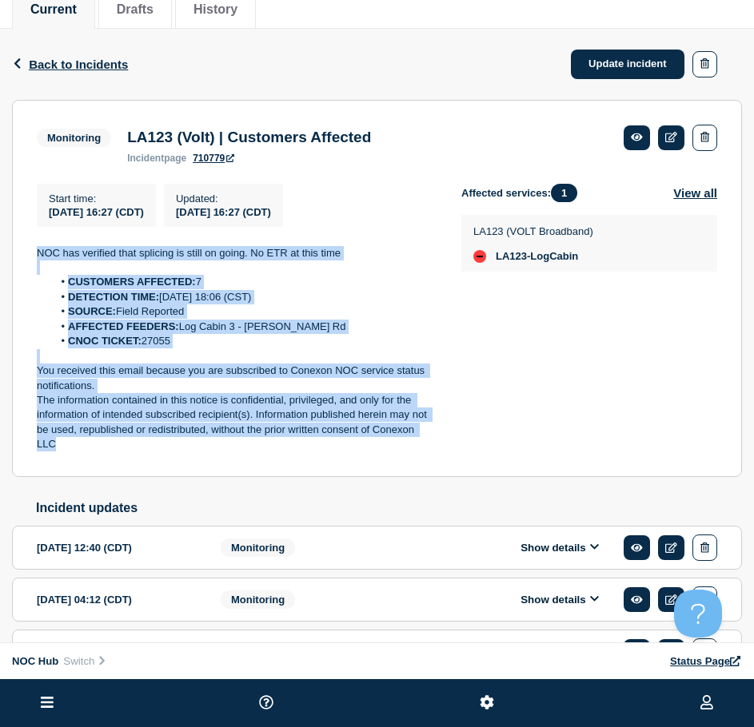
drag, startPoint x: 103, startPoint y: 456, endPoint x: 15, endPoint y: 249, distance: 224.9
click at [15, 249] on section "Monitoring LA123 (Volt) | Customers Affected incident page 710779 Start time : …" at bounding box center [377, 288] width 730 height 377
copy div "NOC has verified that splicing is still on going. No ETR at this time CUSTOMERS…"
click at [623, 54] on link "Update incident" at bounding box center [628, 65] width 114 height 30
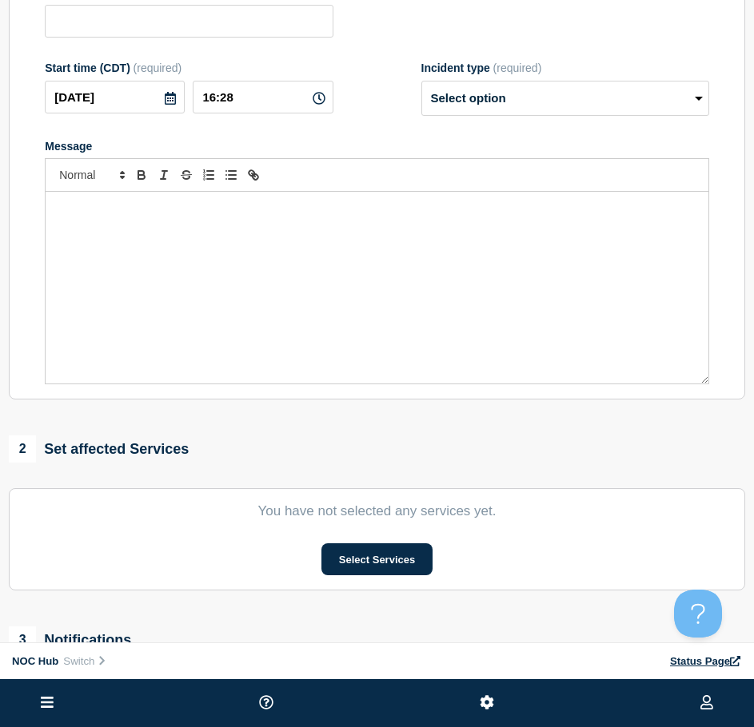
type input "LA123 (Volt) | Customers Affected"
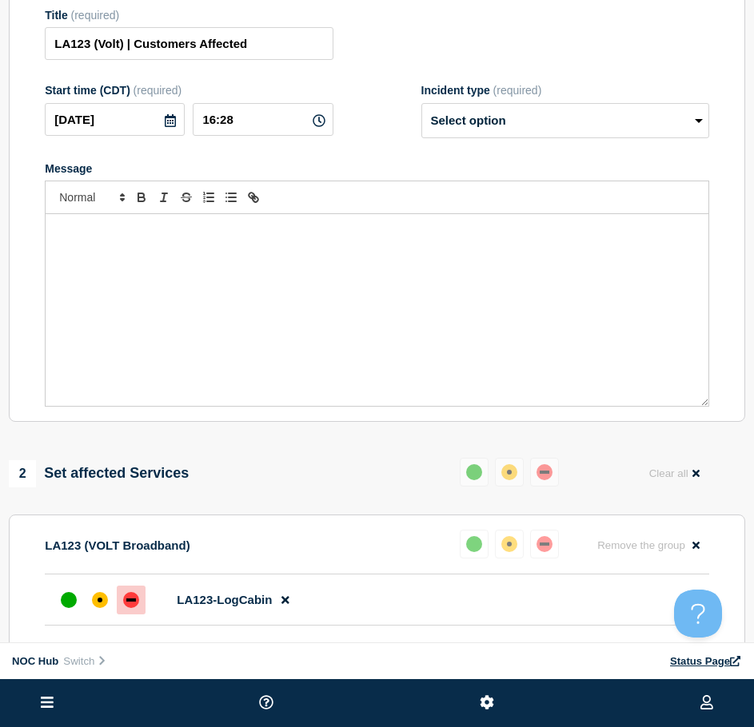
drag, startPoint x: 452, startPoint y: 283, endPoint x: 504, endPoint y: 169, distance: 124.5
click at [449, 281] on div "Message" at bounding box center [377, 310] width 663 height 192
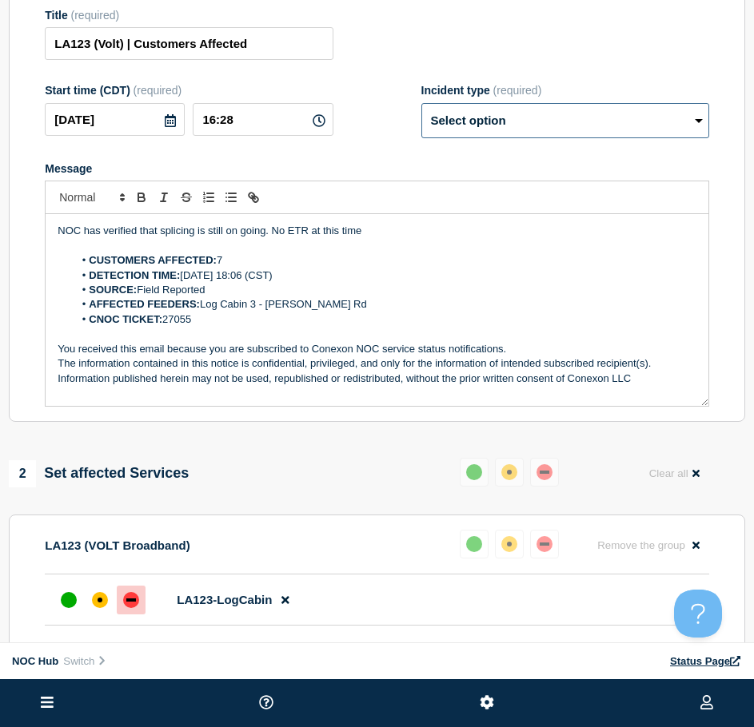
drag, startPoint x: 510, startPoint y: 112, endPoint x: 488, endPoint y: 144, distance: 38.6
click at [504, 119] on select "Select option Investigating Identified Monitoring Resolved" at bounding box center [565, 120] width 288 height 35
select select "resolved"
click at [421, 110] on select "Select option Investigating Identified Monitoring Resolved" at bounding box center [565, 120] width 288 height 35
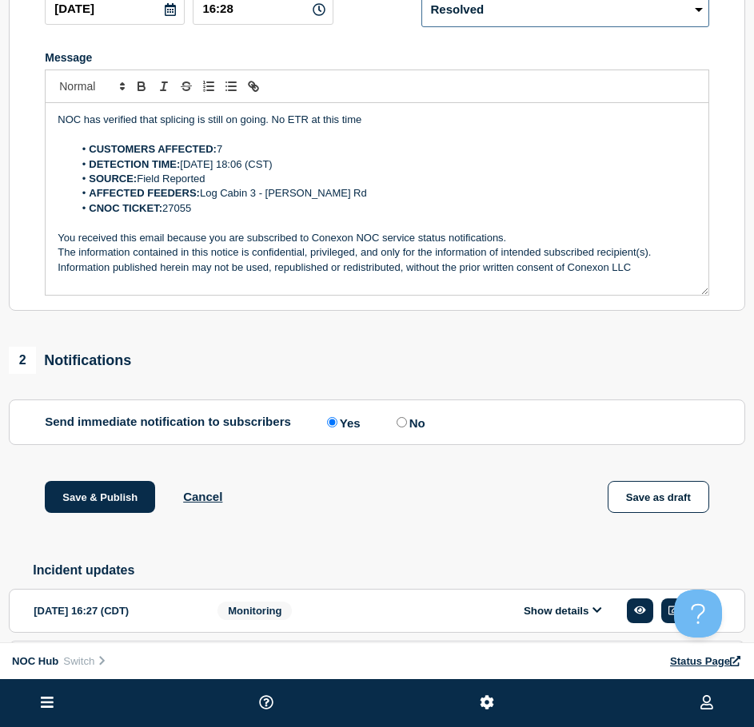
scroll to position [400, 0]
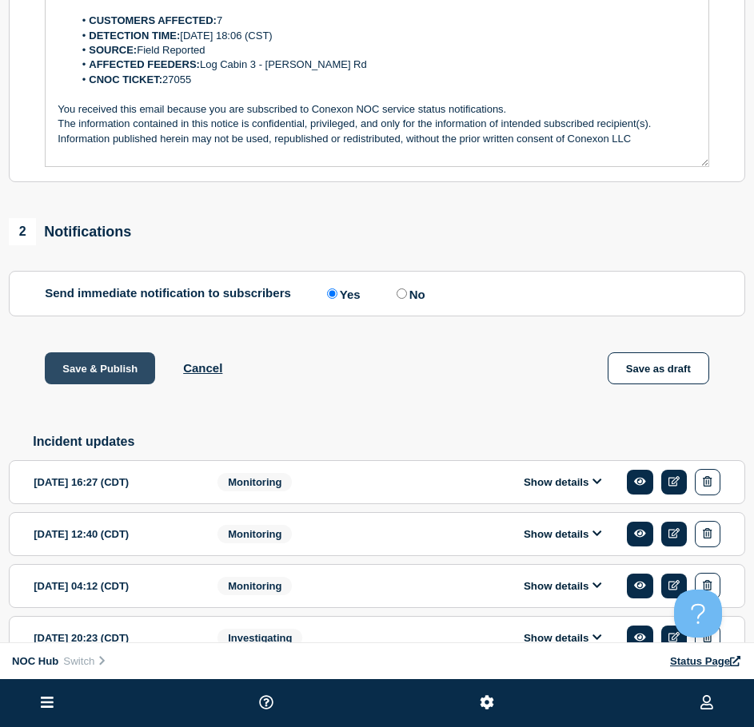
click at [102, 381] on button "Save & Publish" at bounding box center [100, 368] width 110 height 32
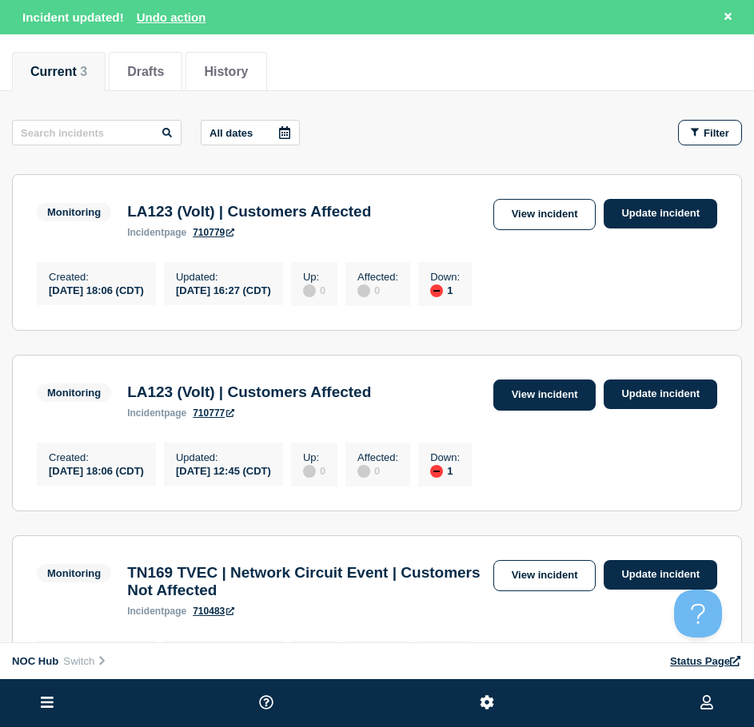
scroll to position [160, 0]
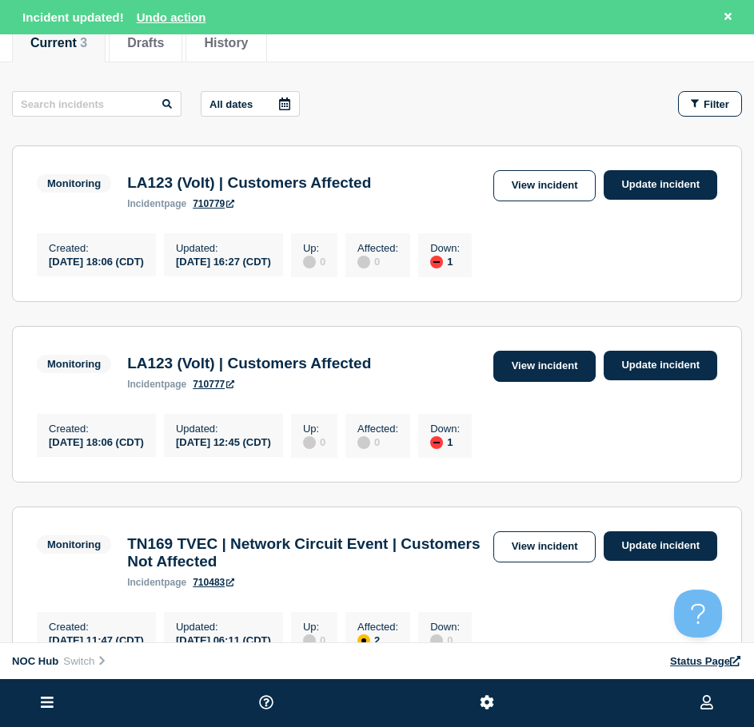
click at [560, 366] on link "View incident" at bounding box center [544, 366] width 103 height 31
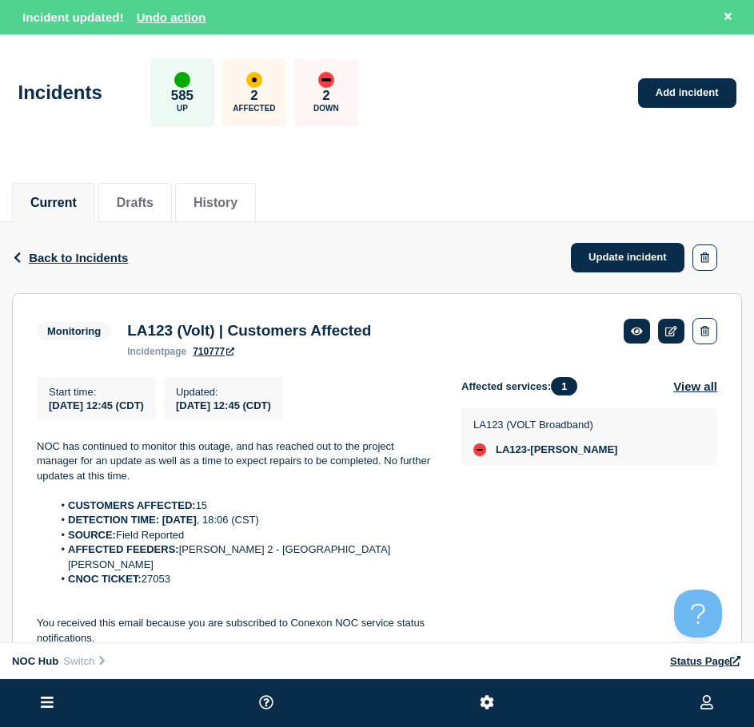
scroll to position [160, 0]
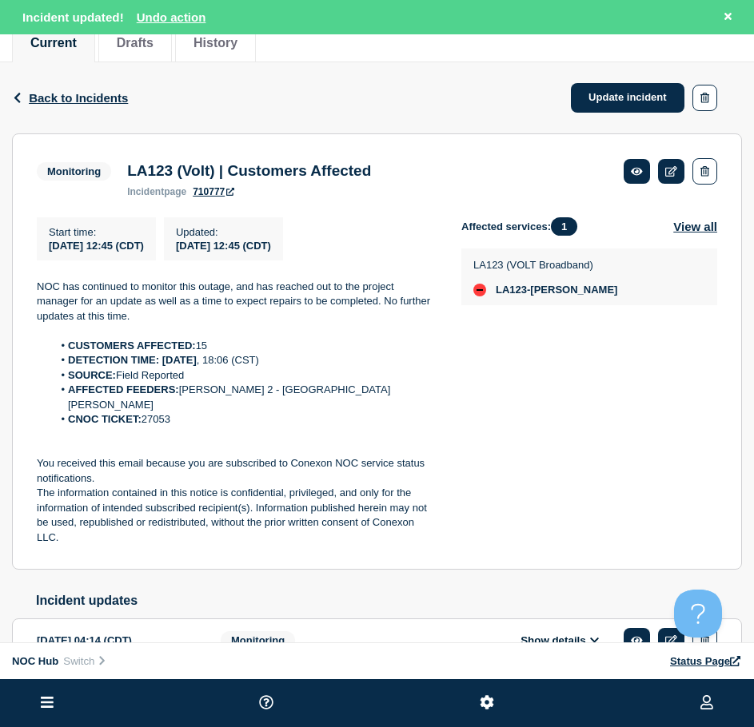
click at [178, 8] on div "Incident updated! Undo action" at bounding box center [379, 17] width 715 height 18
click at [177, 14] on button "Undo action" at bounding box center [172, 17] width 70 height 14
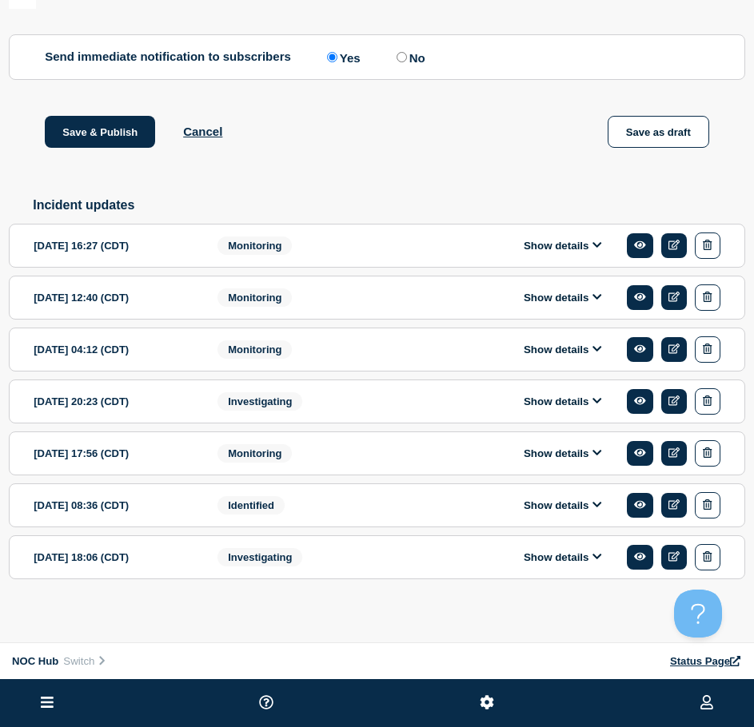
scroll to position [648, 0]
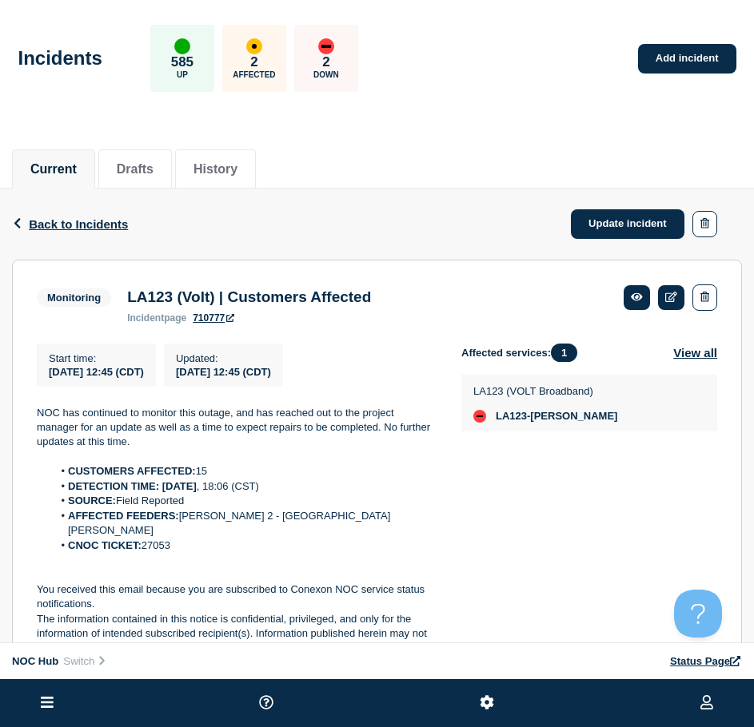
drag, startPoint x: 269, startPoint y: 268, endPoint x: 311, endPoint y: 243, distance: 48.4
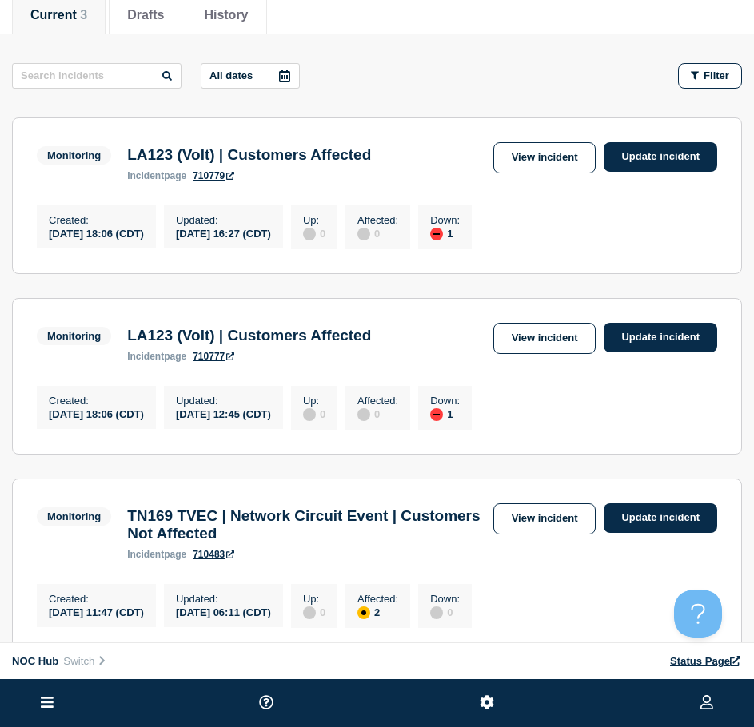
scroll to position [160, 0]
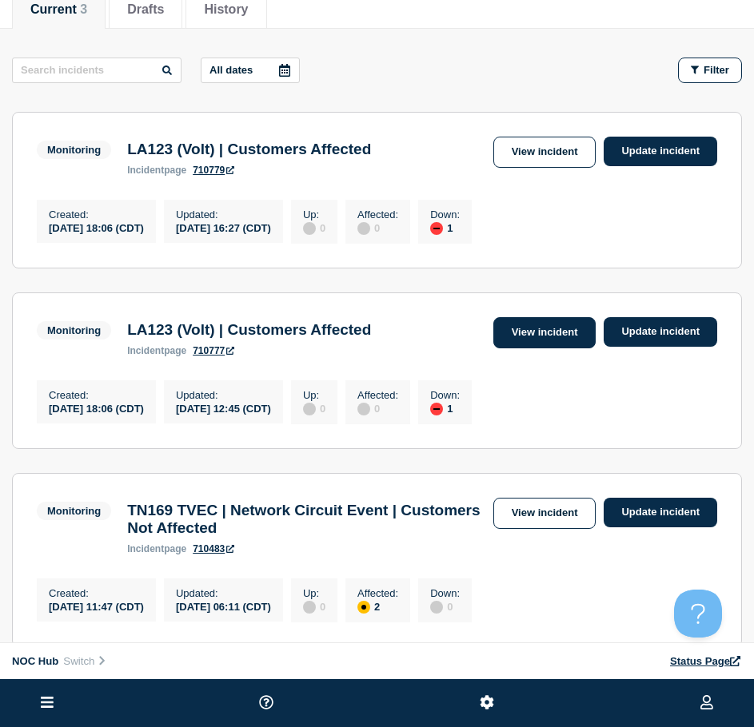
click at [570, 331] on link "View incident" at bounding box center [544, 332] width 103 height 31
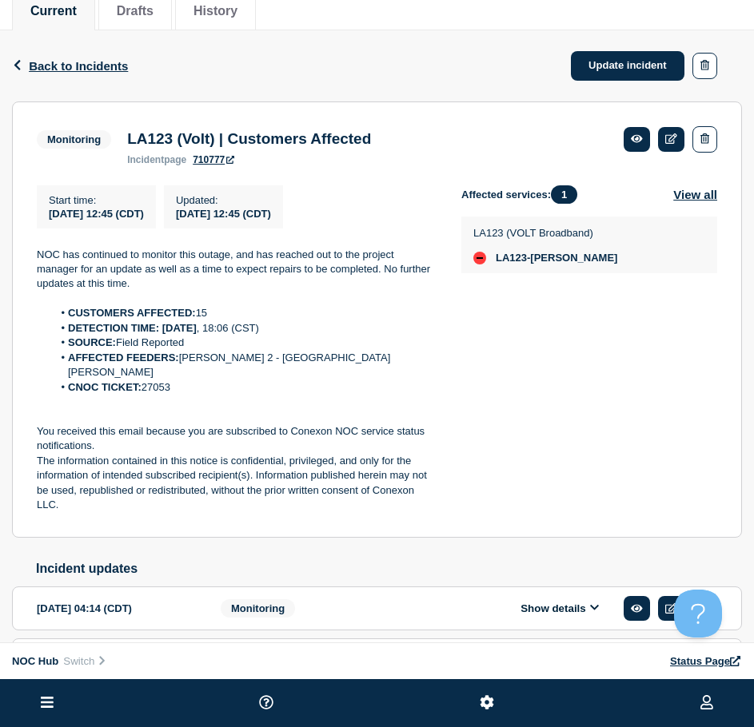
scroll to position [160, 0]
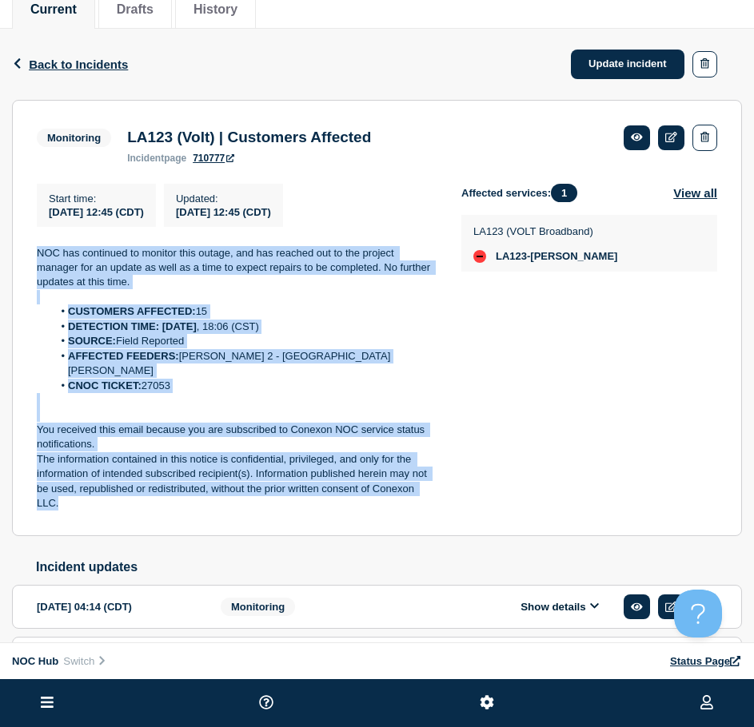
drag, startPoint x: 79, startPoint y: 489, endPoint x: 12, endPoint y: 249, distance: 249.8
click at [12, 249] on section "Monitoring LA123 (Volt) | Customers Affected incident page 710777 Start time : …" at bounding box center [377, 318] width 730 height 436
copy div "NOC has continued to monitor this outage, and has reached out to the project ma…"
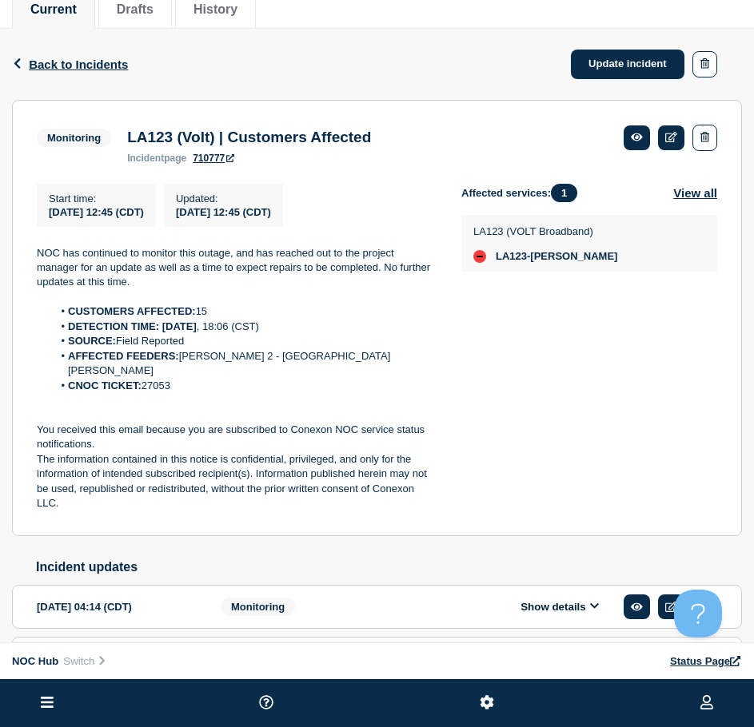
click at [624, 84] on div "Back Back to Incidents Update incident" at bounding box center [377, 64] width 730 height 71
click at [615, 68] on link "Update incident" at bounding box center [628, 65] width 114 height 30
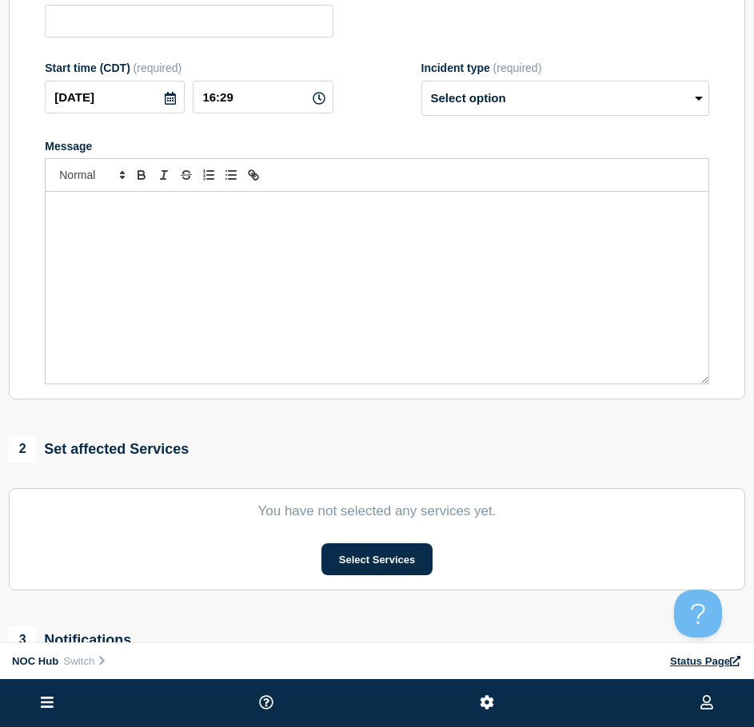
type input "LA123 (Volt) | Customers Affected"
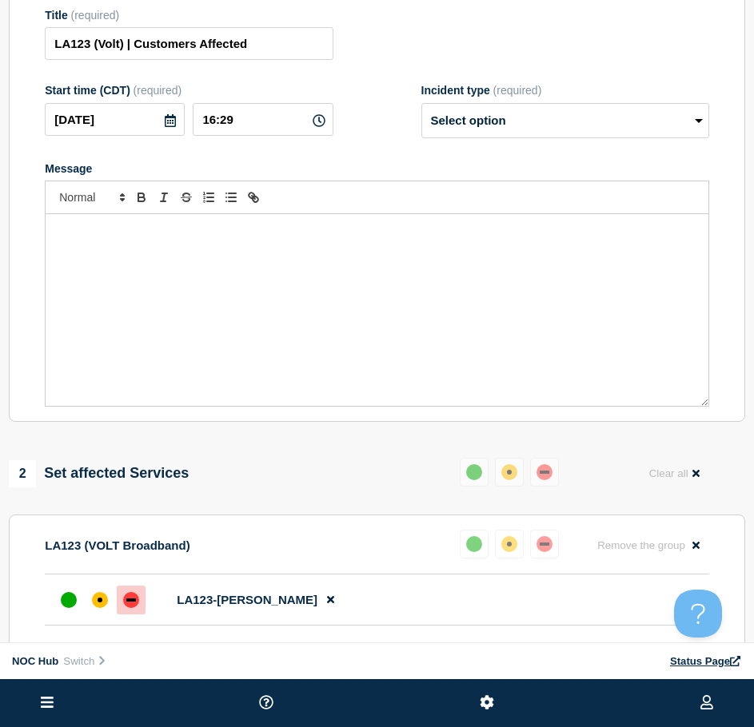
click at [306, 275] on div "Message" at bounding box center [377, 310] width 663 height 192
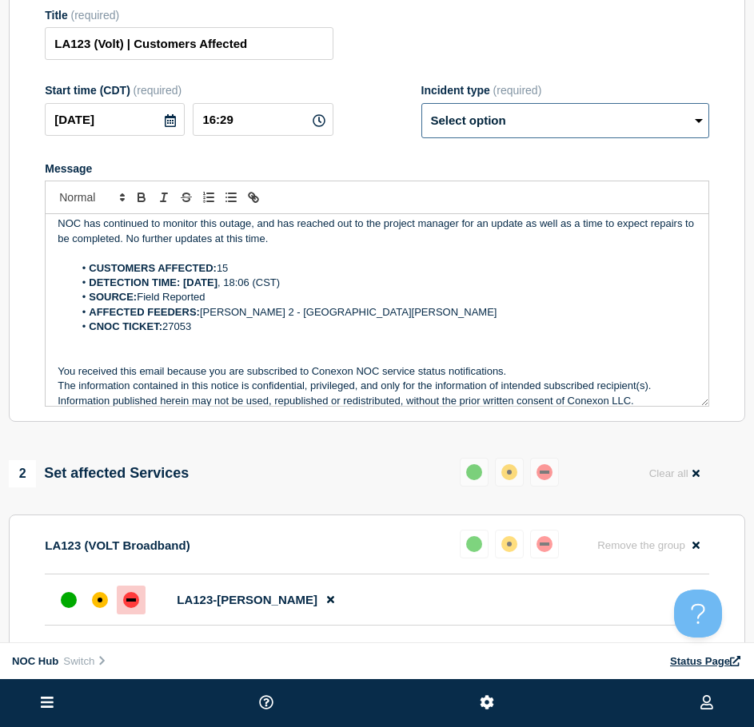
click at [468, 138] on select "Select option Investigating Identified Monitoring Resolved" at bounding box center [565, 120] width 288 height 35
select select "resolved"
click at [421, 110] on select "Select option Investigating Identified Monitoring Resolved" at bounding box center [565, 120] width 288 height 35
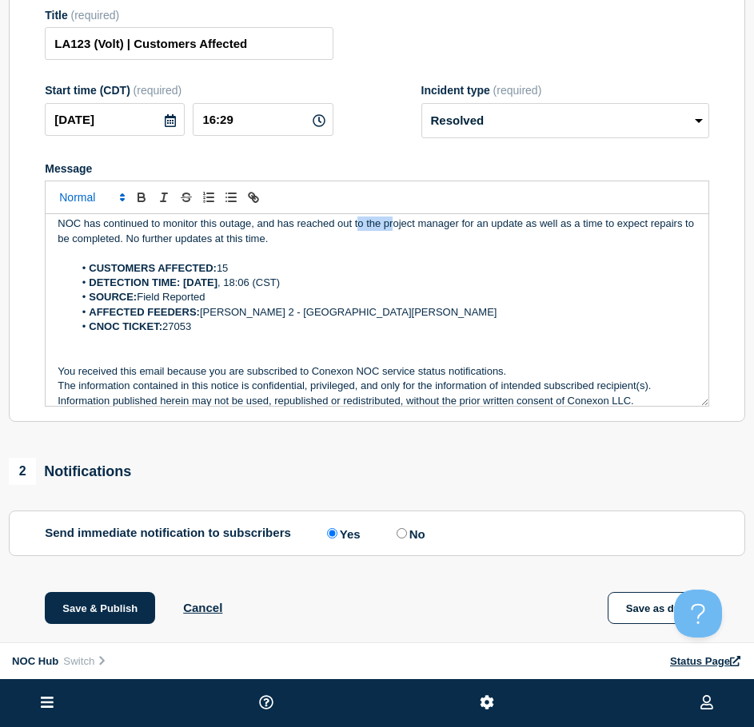
scroll to position [0, 0]
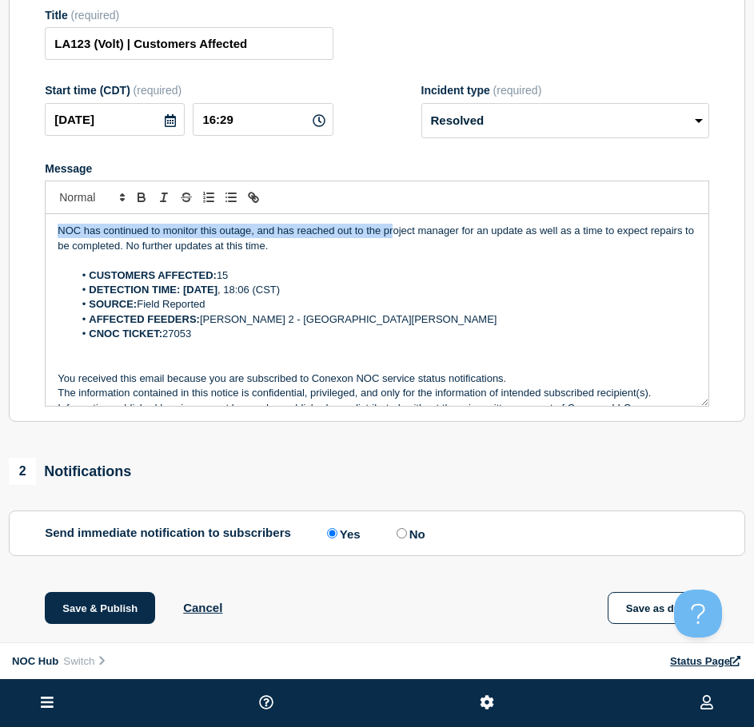
drag, startPoint x: 392, startPoint y: 239, endPoint x: 48, endPoint y: 201, distance: 346.6
click at [48, 201] on div "NOC has continued to monitor this outage, and has reached out to the project ma…" at bounding box center [377, 294] width 664 height 226
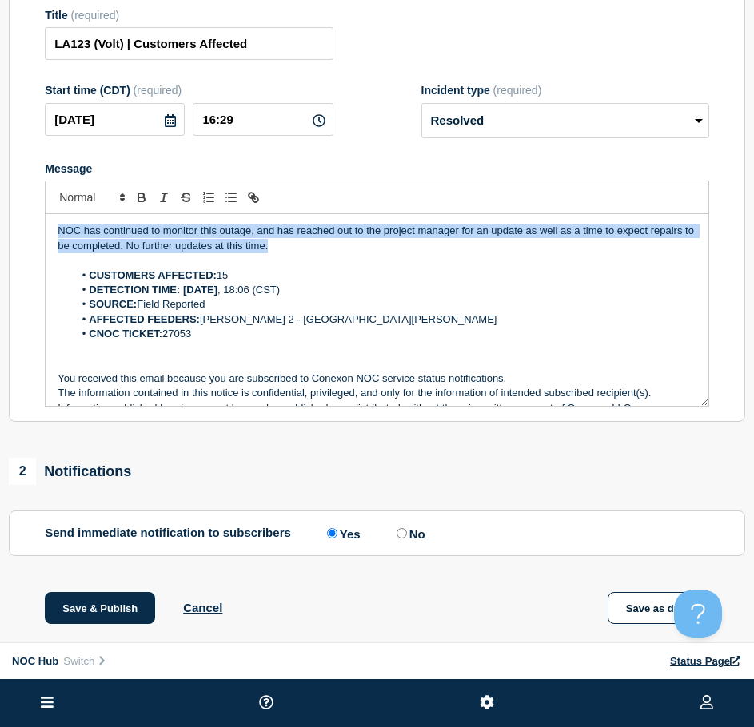
drag, startPoint x: 325, startPoint y: 251, endPoint x: -78, endPoint y: 145, distance: 417.4
click at [0, 145] on html "Home Hub Operations Overview Incident Maintenance Platform Alert Subscribers Te…" at bounding box center [377, 203] width 754 height 727
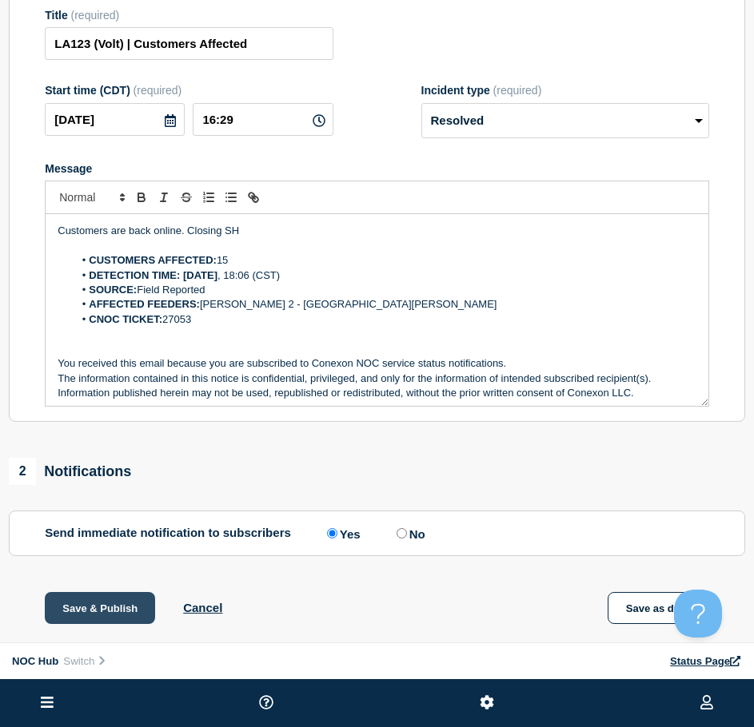
click at [121, 615] on button "Save & Publish" at bounding box center [100, 608] width 110 height 32
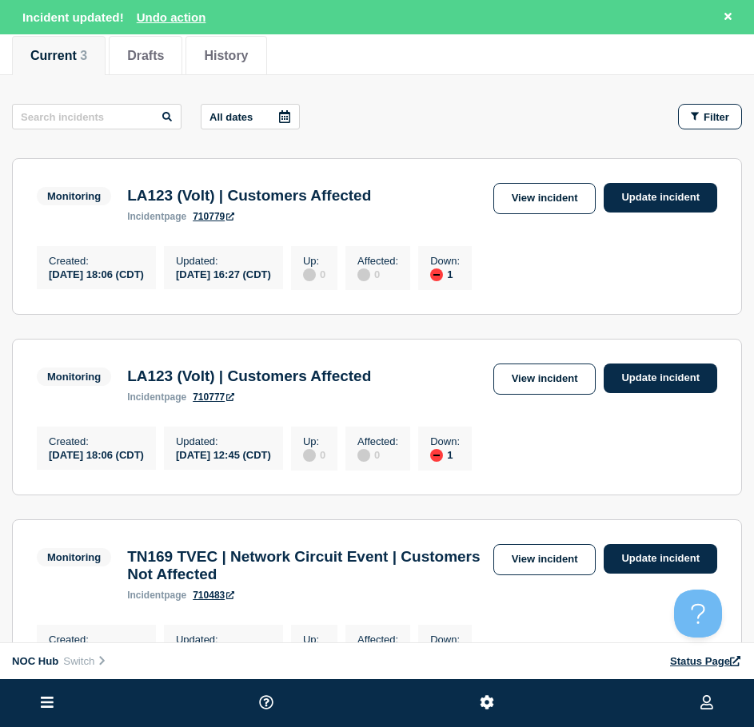
scroll to position [160, 0]
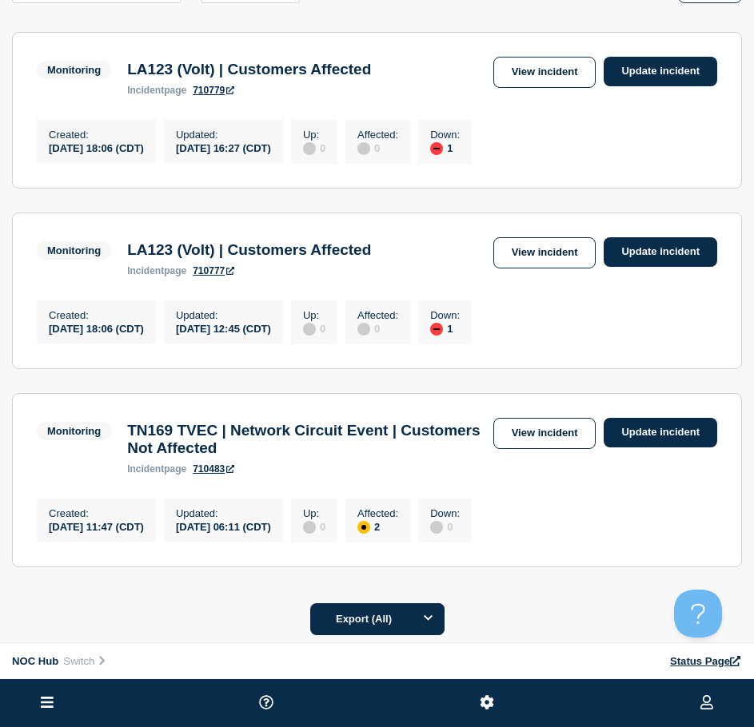
scroll to position [160, 0]
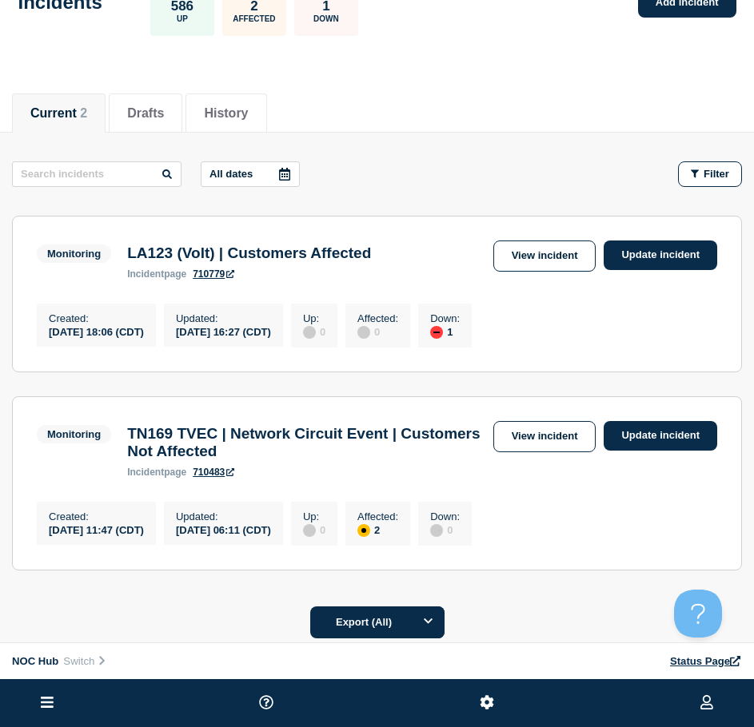
scroll to position [160, 0]
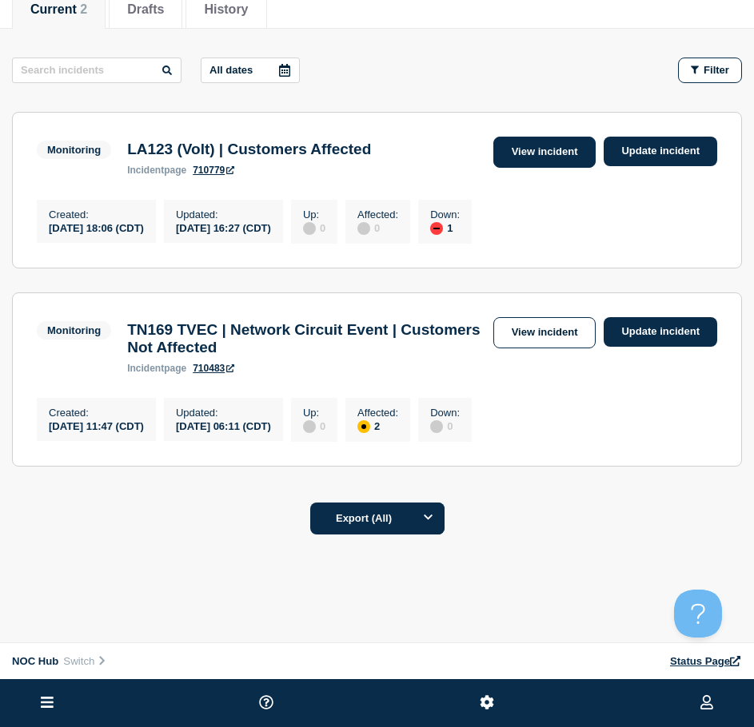
click at [560, 154] on link "View incident" at bounding box center [544, 152] width 103 height 31
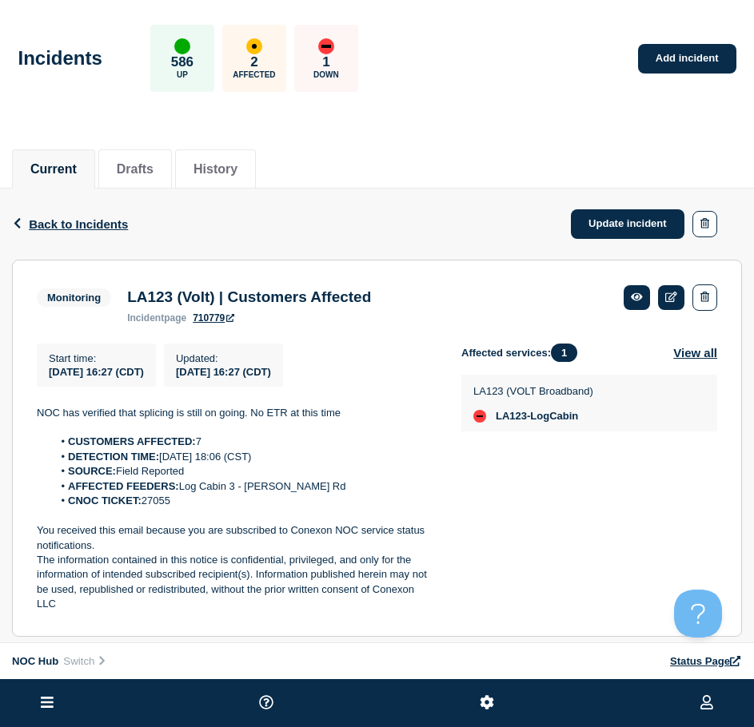
drag, startPoint x: 319, startPoint y: 182, endPoint x: 373, endPoint y: 163, distance: 57.6
